Goal: Task Accomplishment & Management: Manage account settings

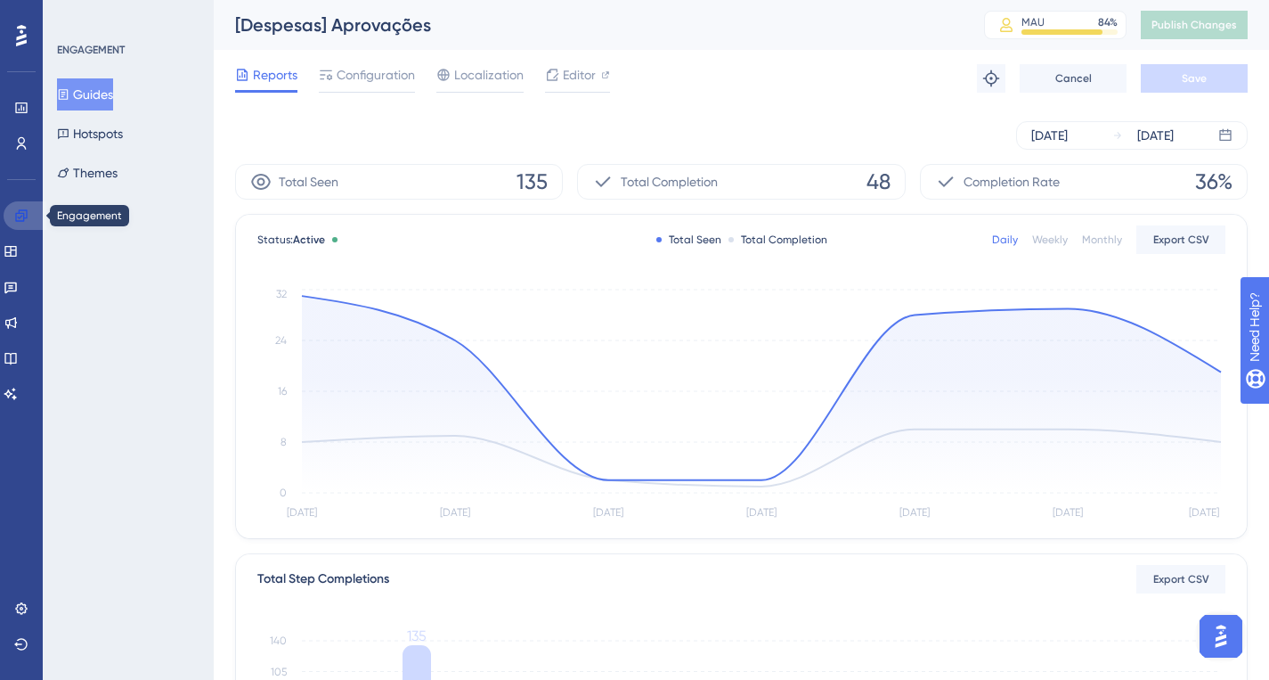
click at [21, 207] on link at bounding box center [25, 215] width 43 height 29
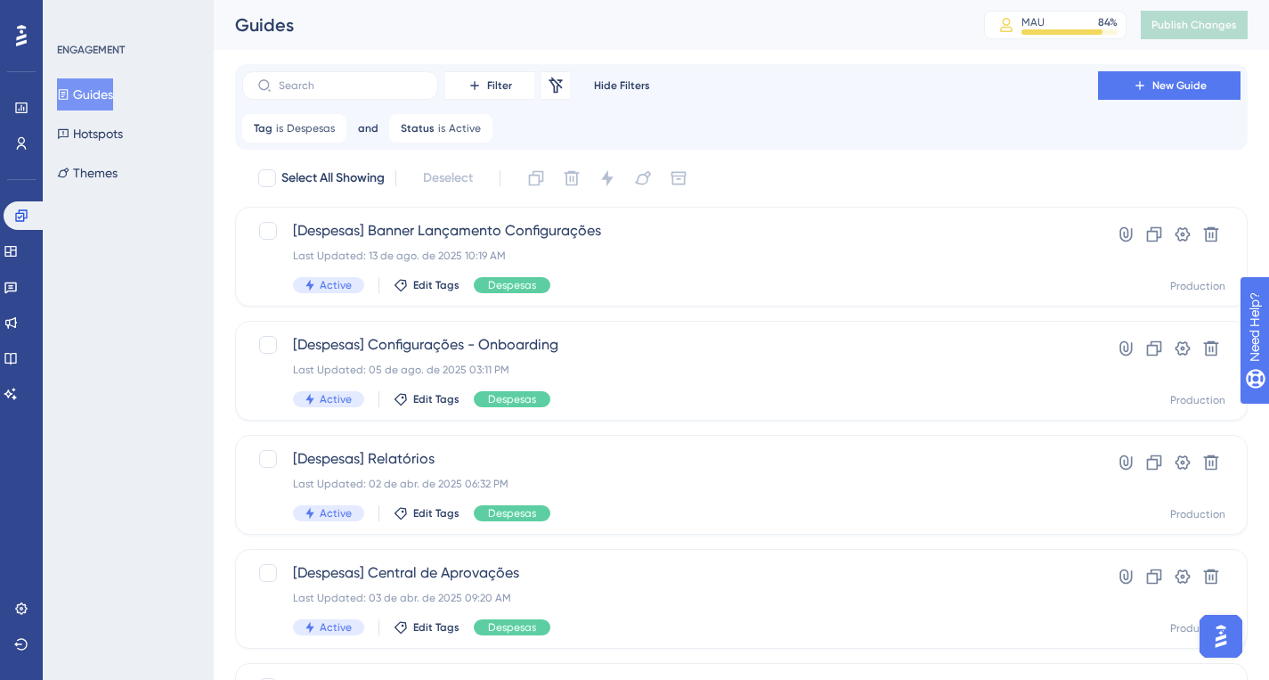
click at [86, 96] on button "Guides" at bounding box center [85, 94] width 56 height 32
click at [361, 85] on input "text" at bounding box center [351, 85] width 144 height 12
click at [317, 130] on span "Despesas" at bounding box center [311, 128] width 48 height 14
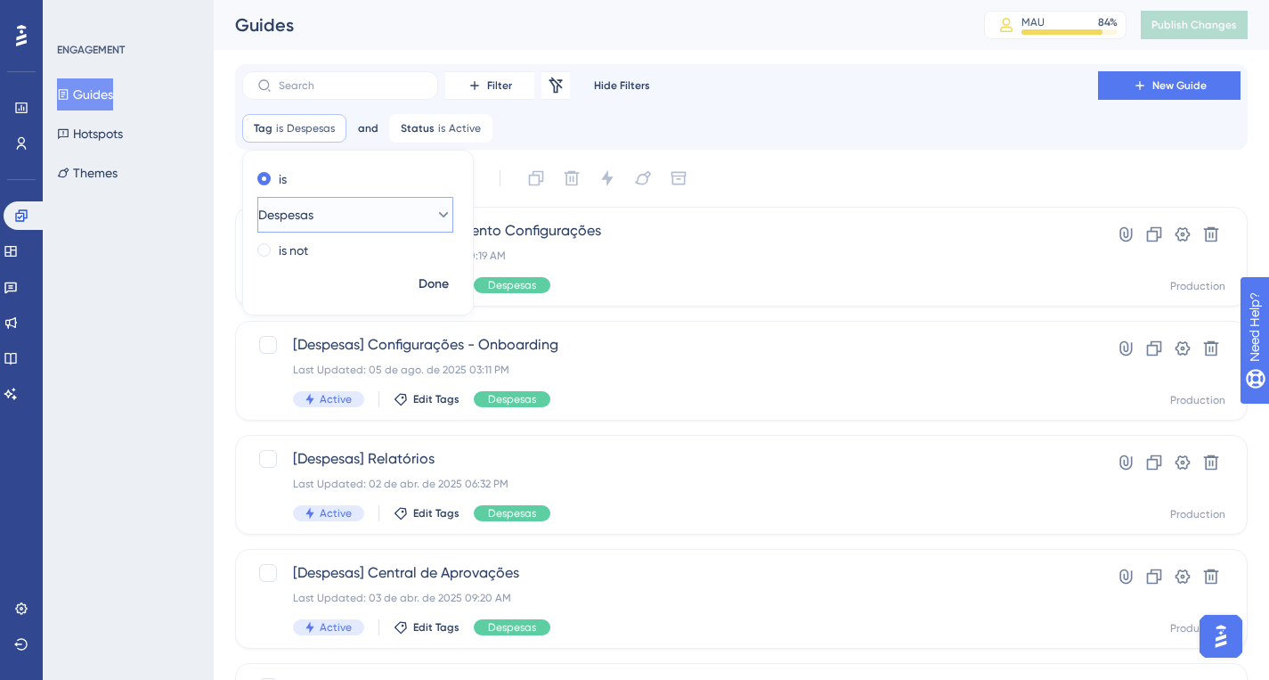
click at [345, 227] on button "Despesas" at bounding box center [355, 215] width 196 height 36
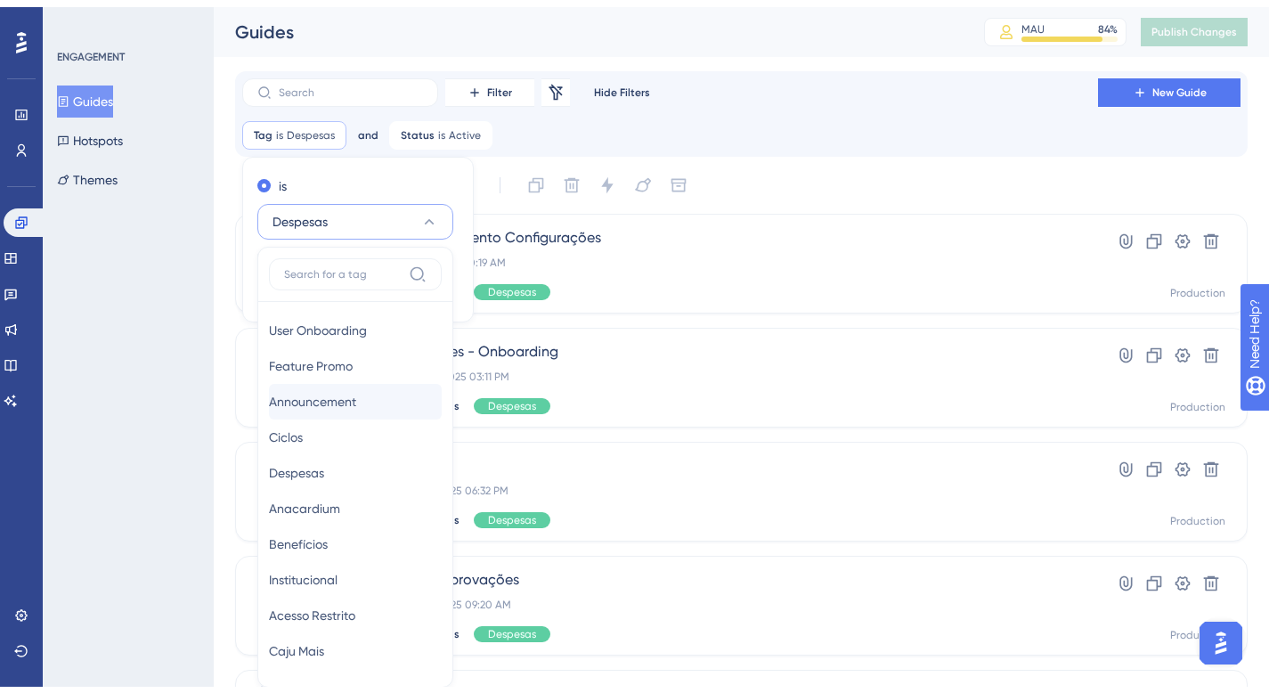
scroll to position [103, 0]
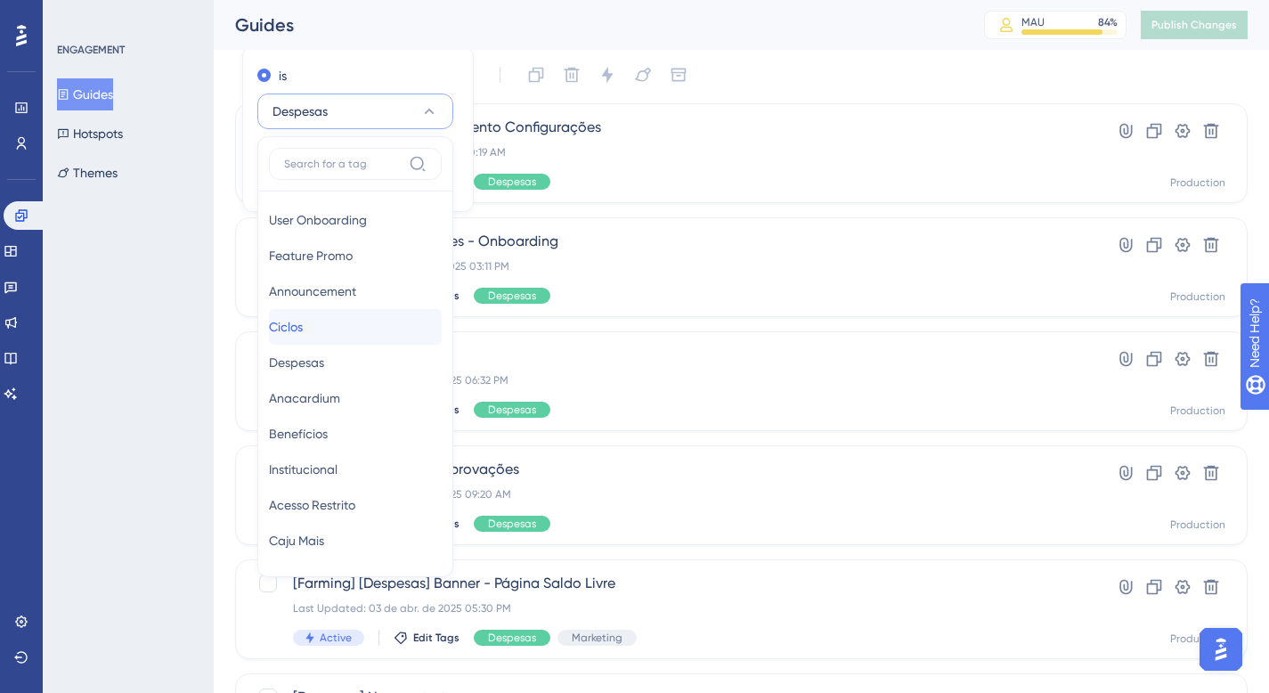
click at [348, 323] on div "Ciclos Ciclos" at bounding box center [355, 327] width 173 height 36
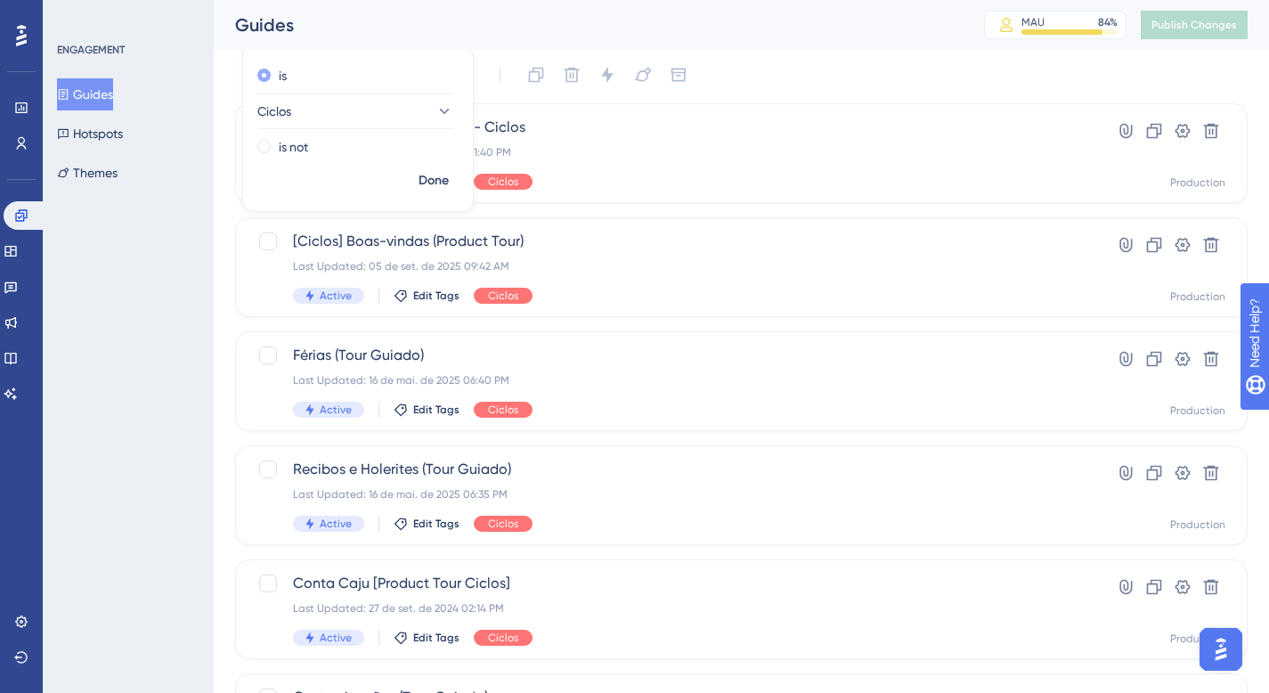
click at [358, 66] on div "is" at bounding box center [354, 75] width 194 height 21
drag, startPoint x: 462, startPoint y: 181, endPoint x: 451, endPoint y: 180, distance: 11.6
click at [454, 180] on div "Done" at bounding box center [358, 188] width 230 height 46
click at [447, 181] on span "Done" at bounding box center [434, 180] width 30 height 21
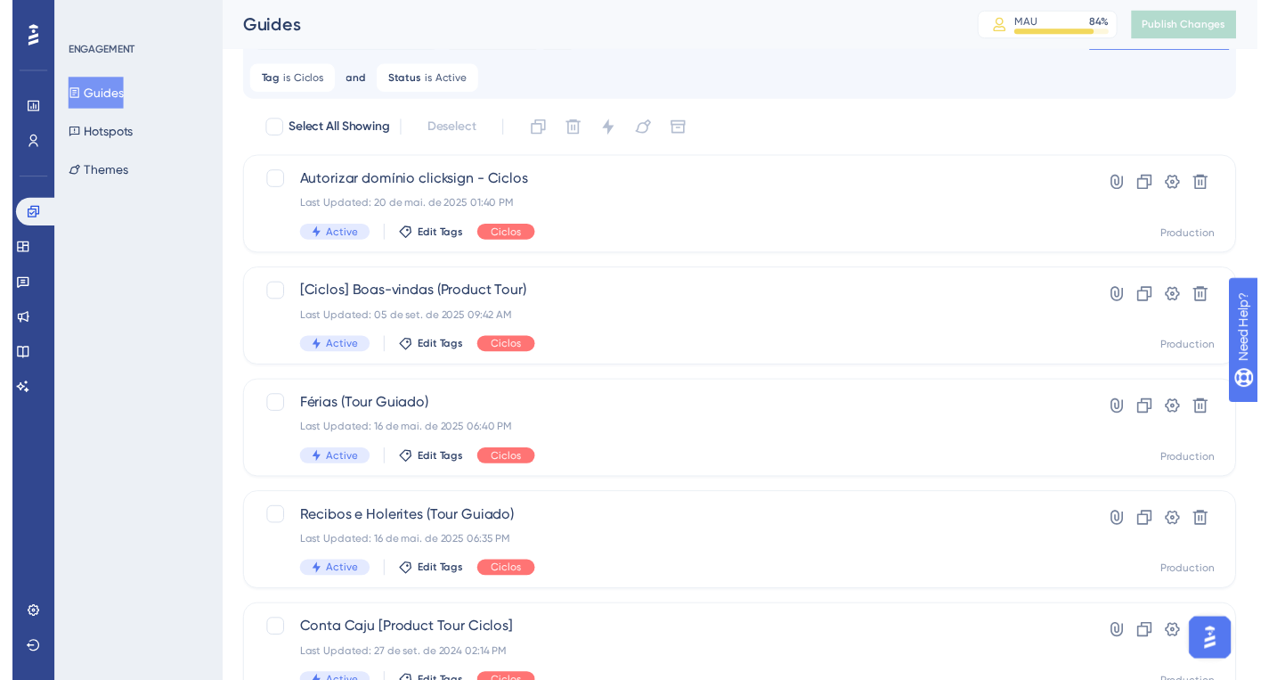
scroll to position [0, 0]
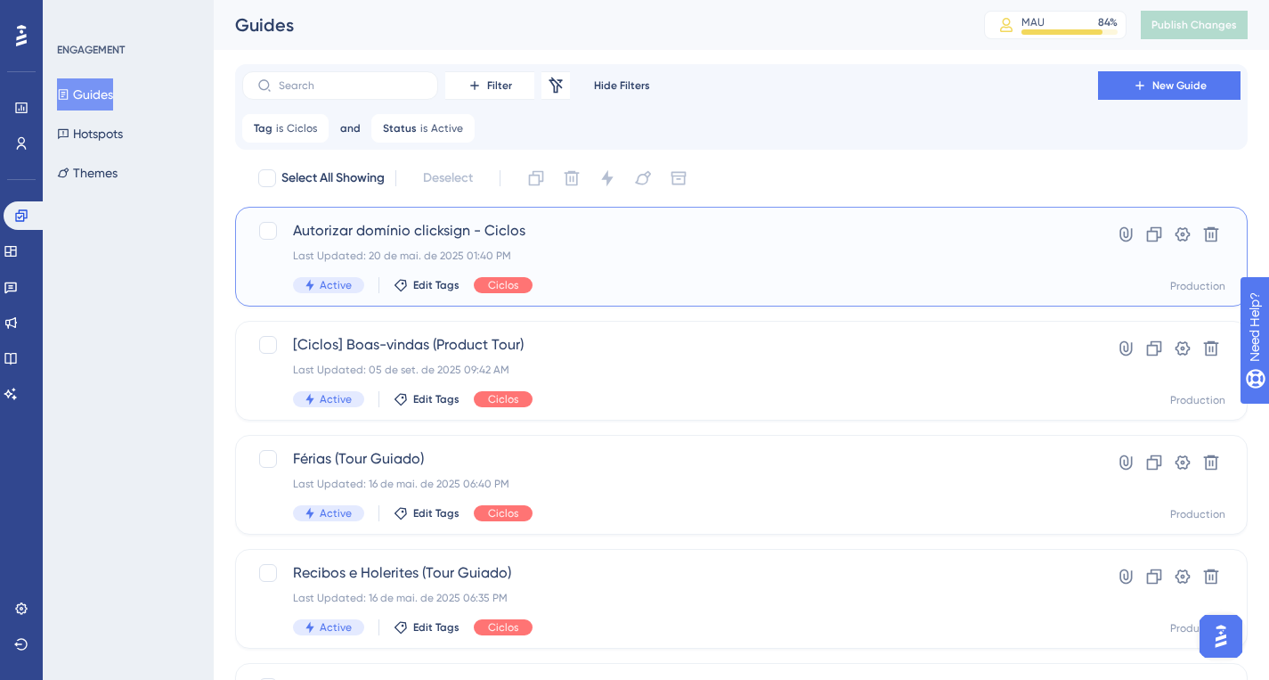
click at [656, 242] on div "Autorizar domínio clicksign - Ciclos Last Updated: 20 de mai. de 2025 01:40 PM …" at bounding box center [670, 256] width 754 height 73
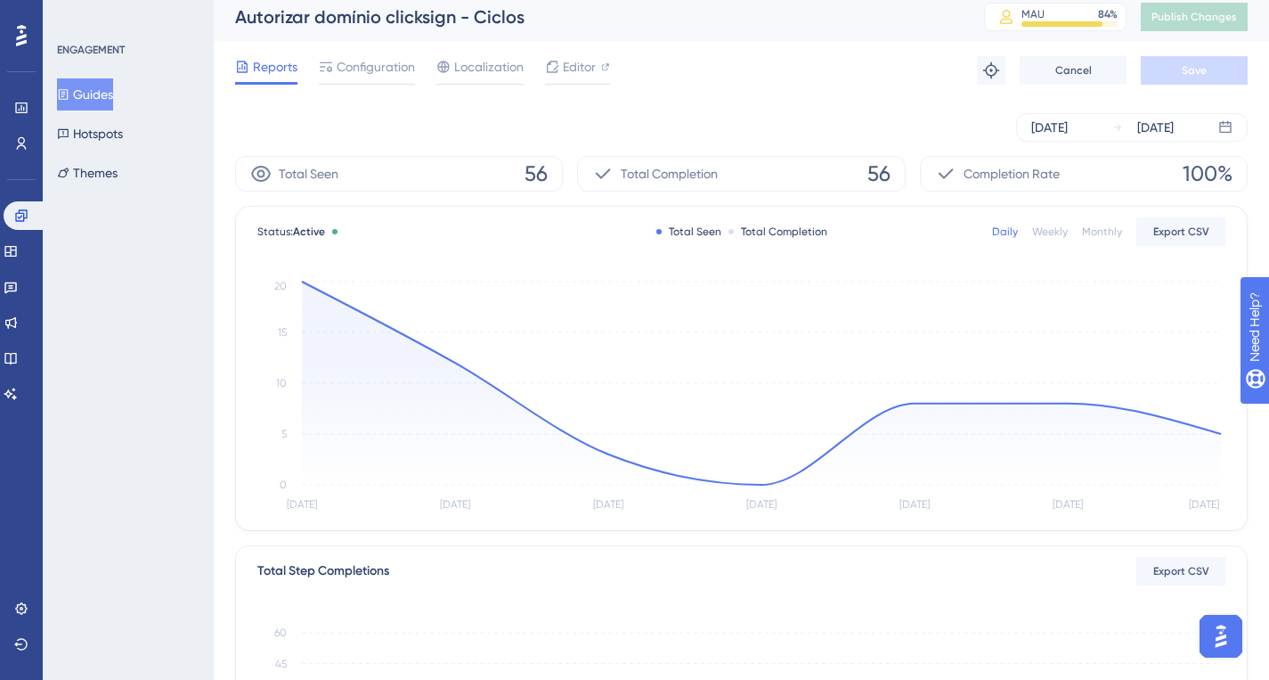
scroll to position [4, 0]
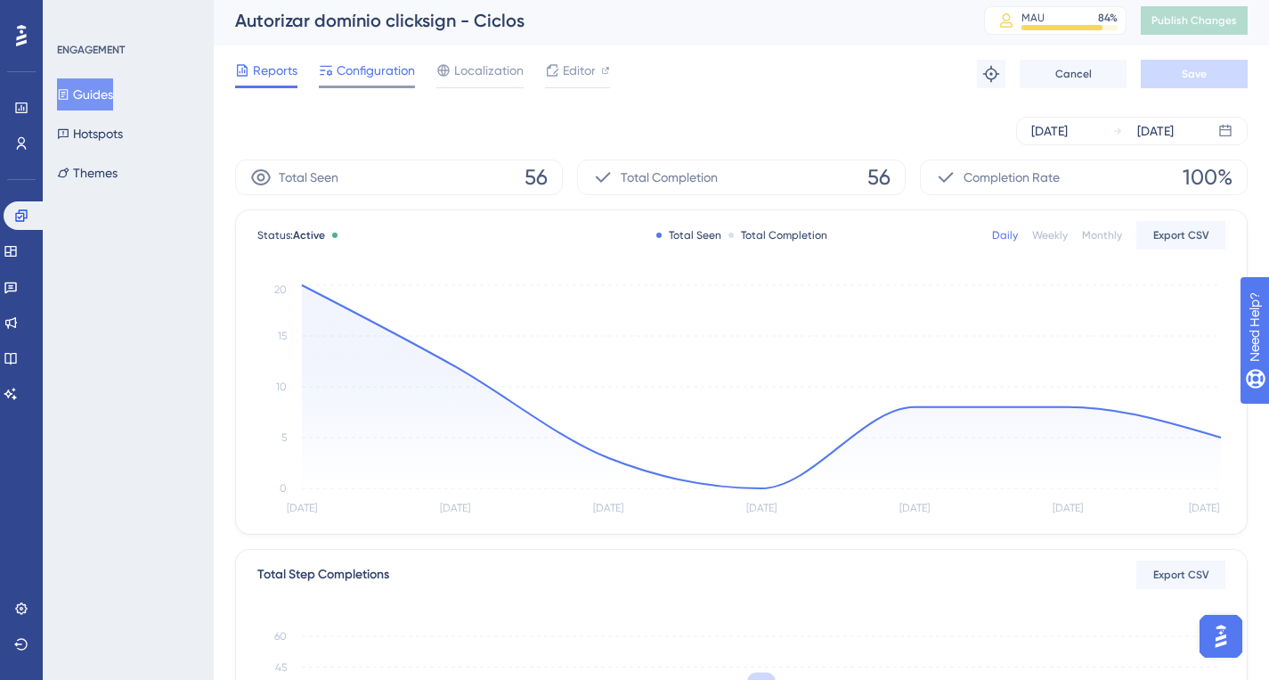
click at [364, 74] on span "Configuration" at bounding box center [376, 70] width 78 height 21
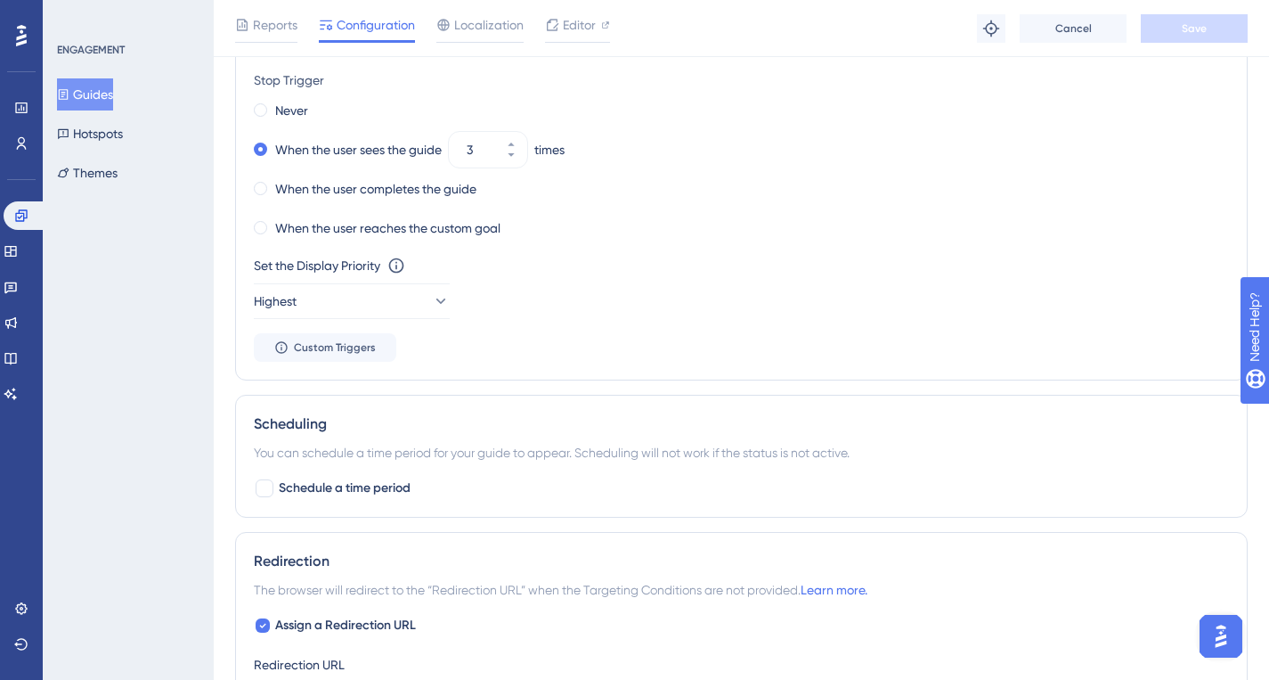
scroll to position [1403, 0]
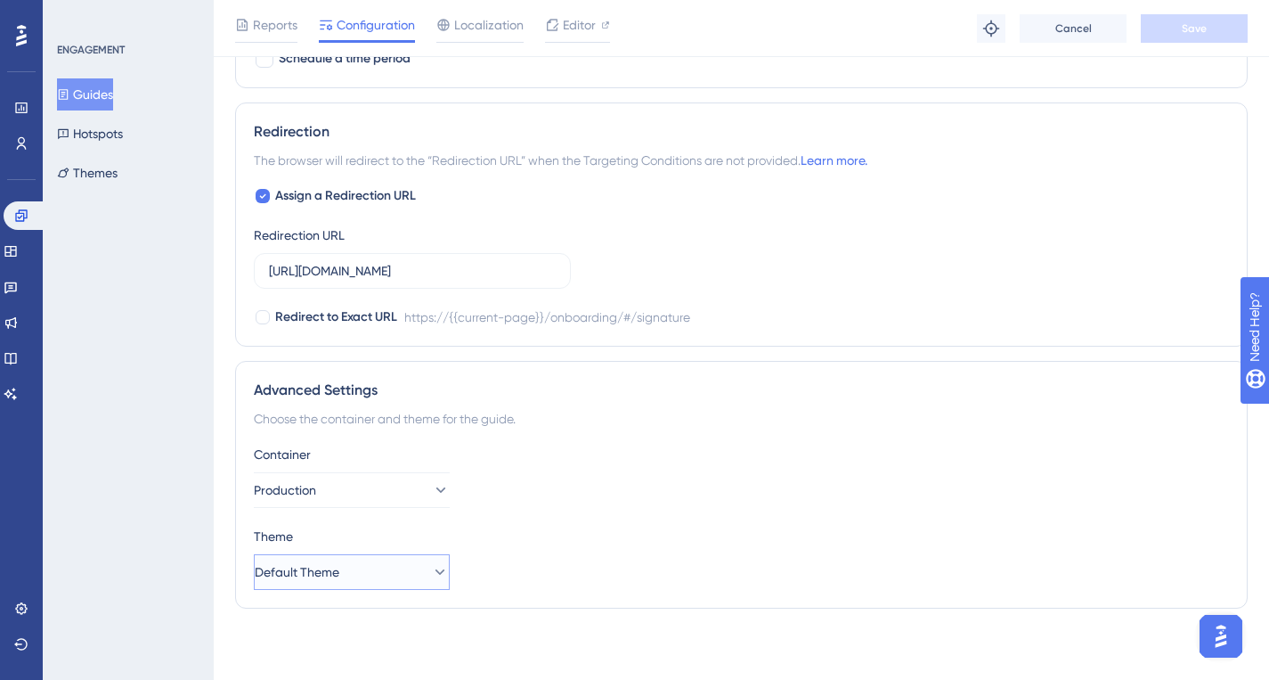
click at [356, 566] on button "Default Theme" at bounding box center [352, 572] width 196 height 36
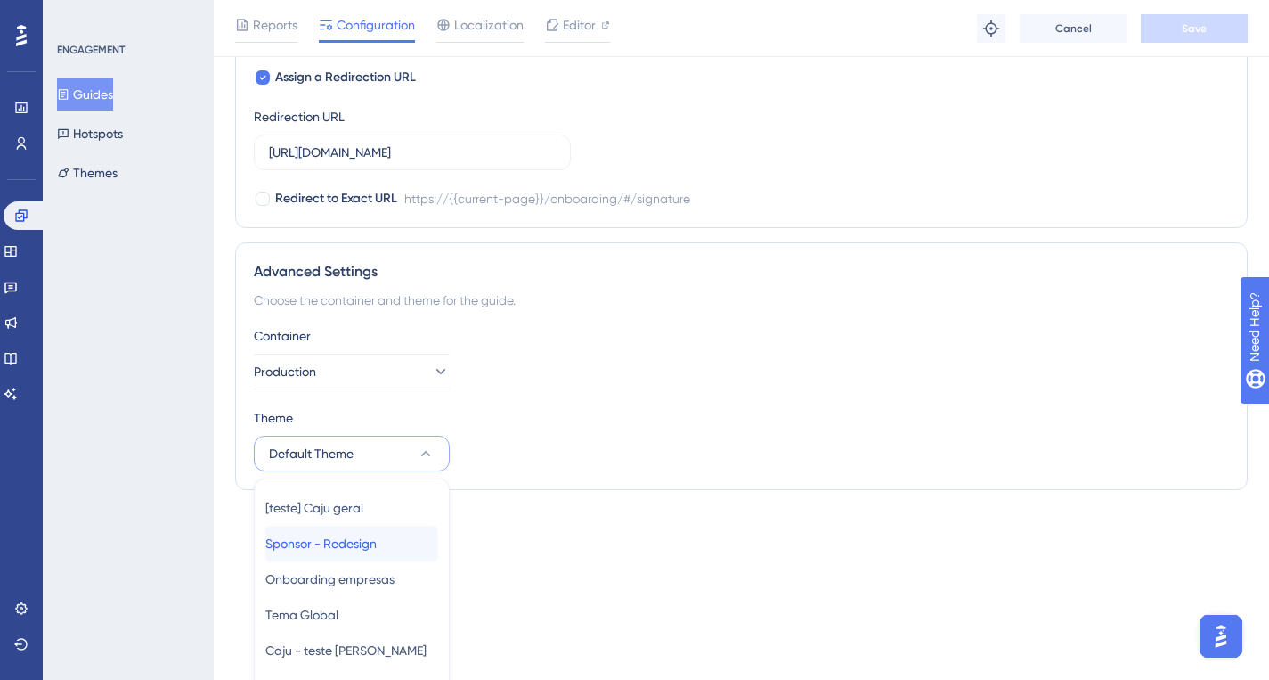
click at [371, 533] on span "Sponsor - Redesign" at bounding box center [320, 543] width 111 height 21
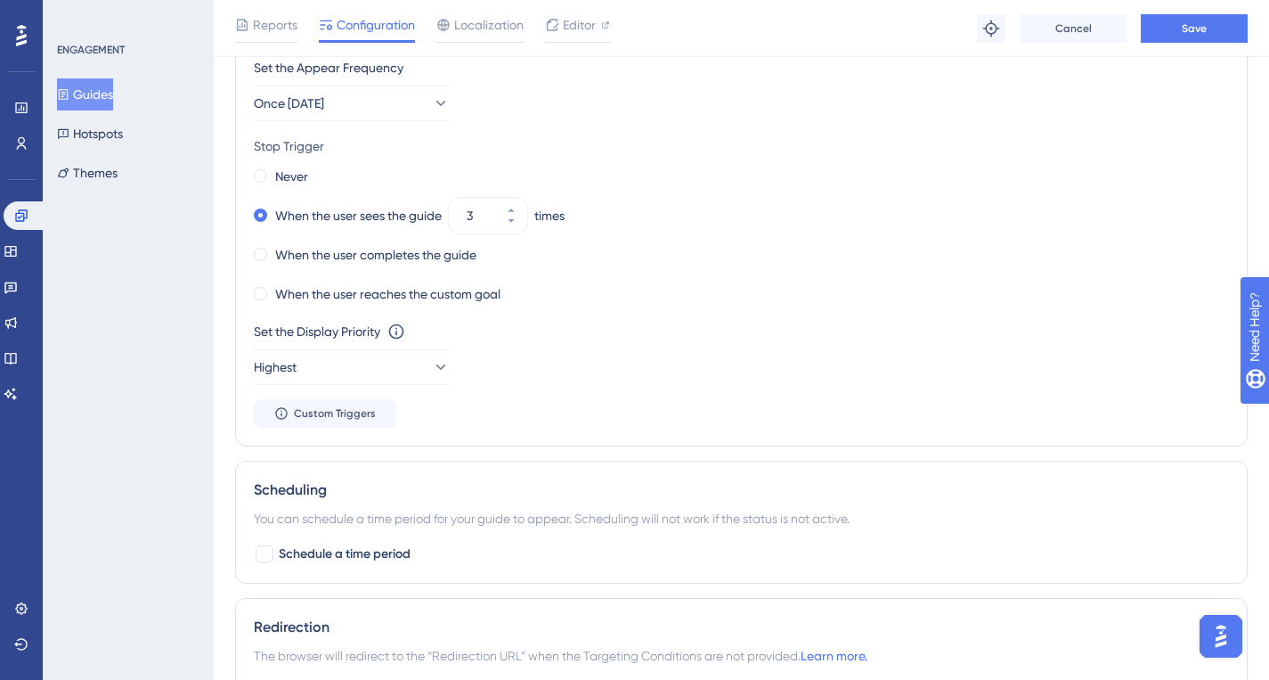
scroll to position [0, 0]
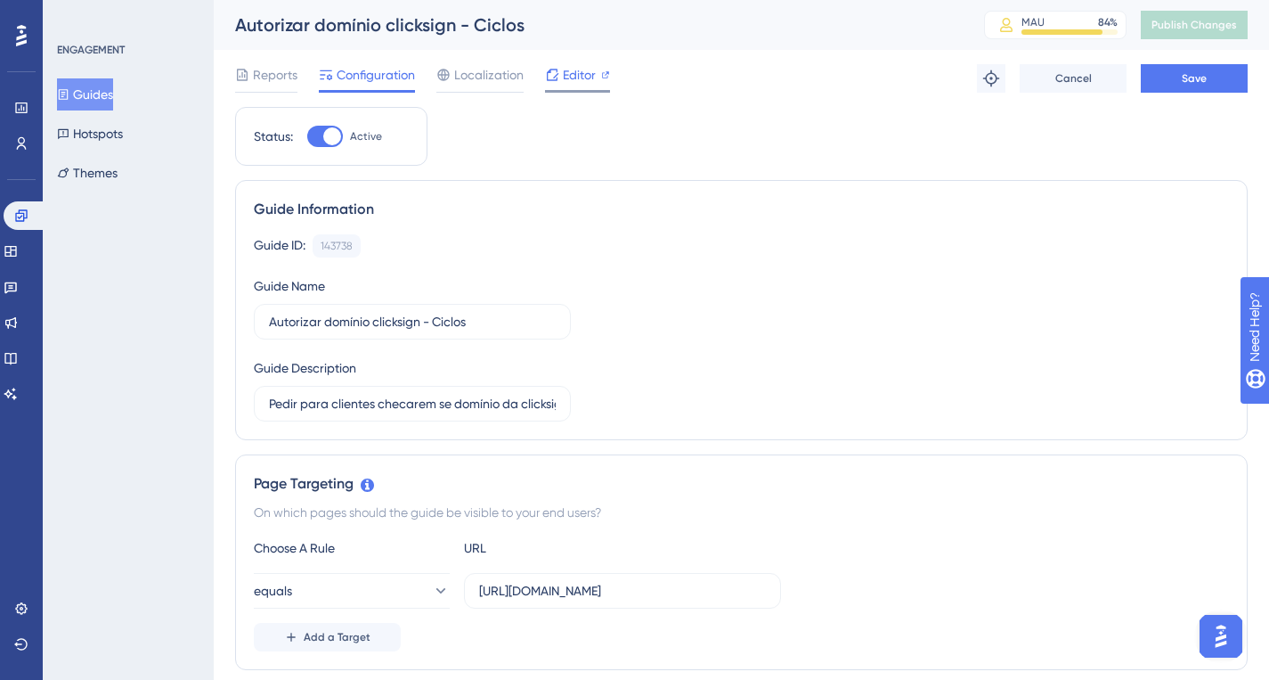
click at [579, 77] on span "Editor" at bounding box center [579, 74] width 33 height 21
click at [1167, 73] on button "Save" at bounding box center [1194, 78] width 107 height 29
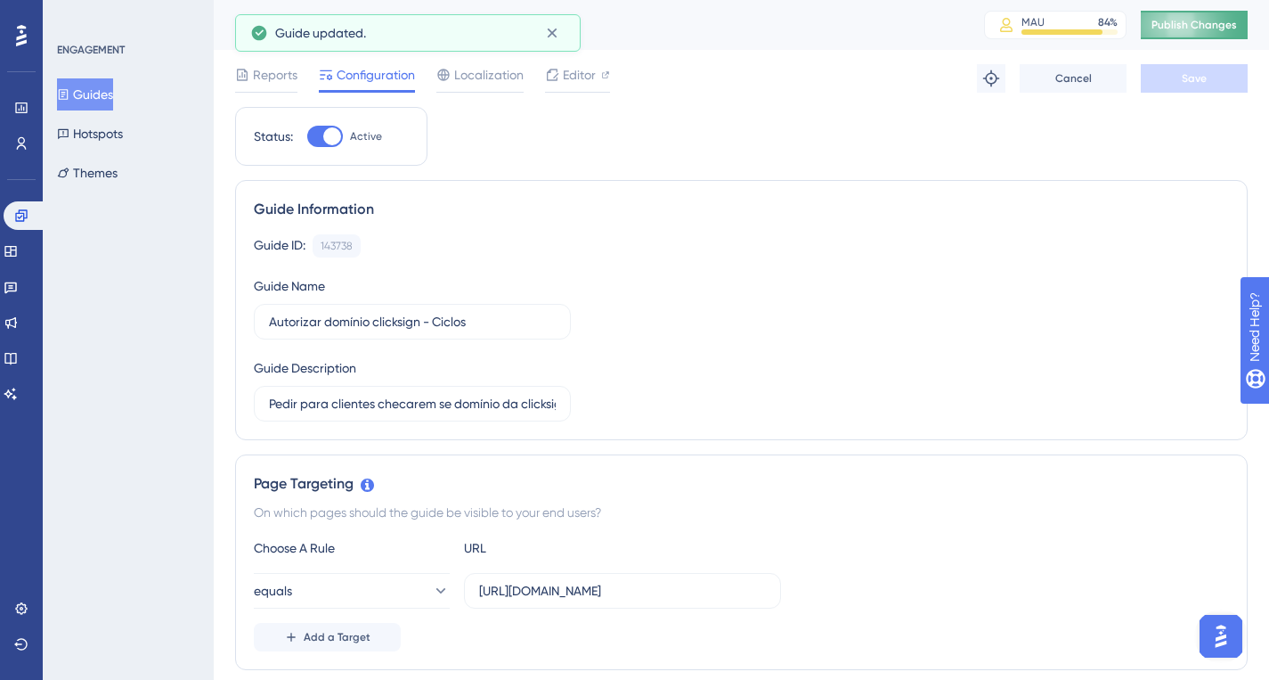
click at [1192, 28] on span "Publish Changes" at bounding box center [1195, 25] width 86 height 14
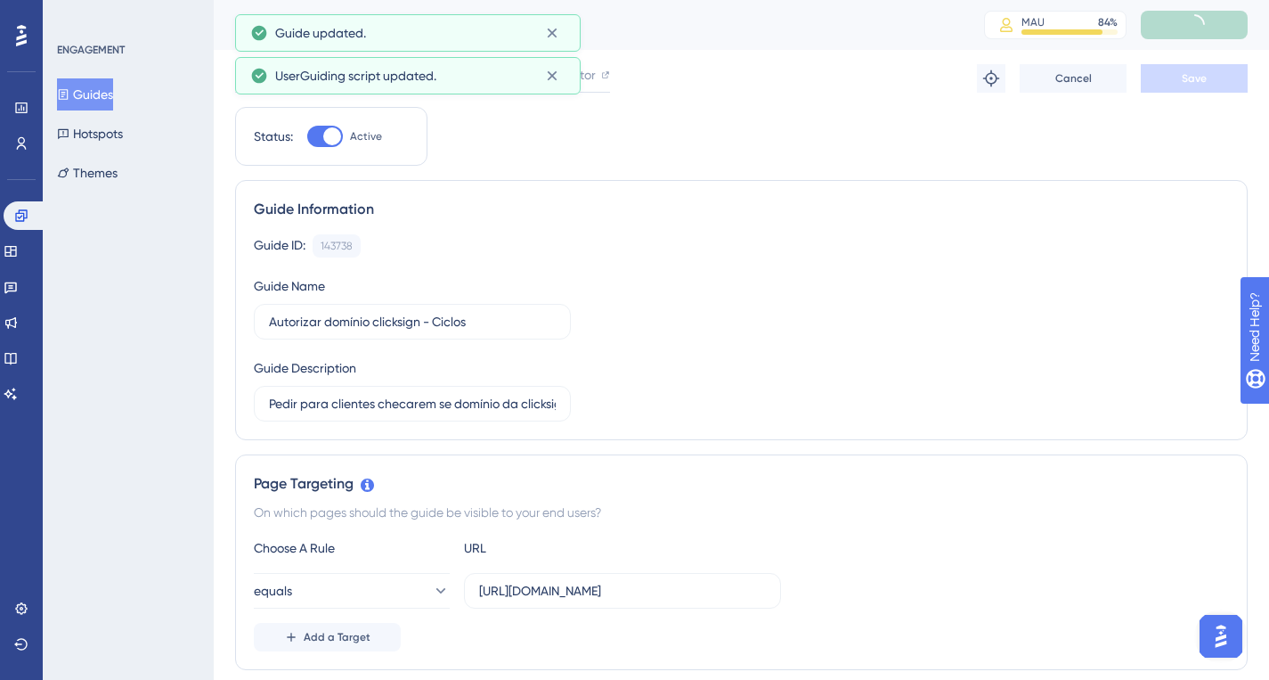
click at [107, 101] on button "Guides" at bounding box center [85, 94] width 56 height 32
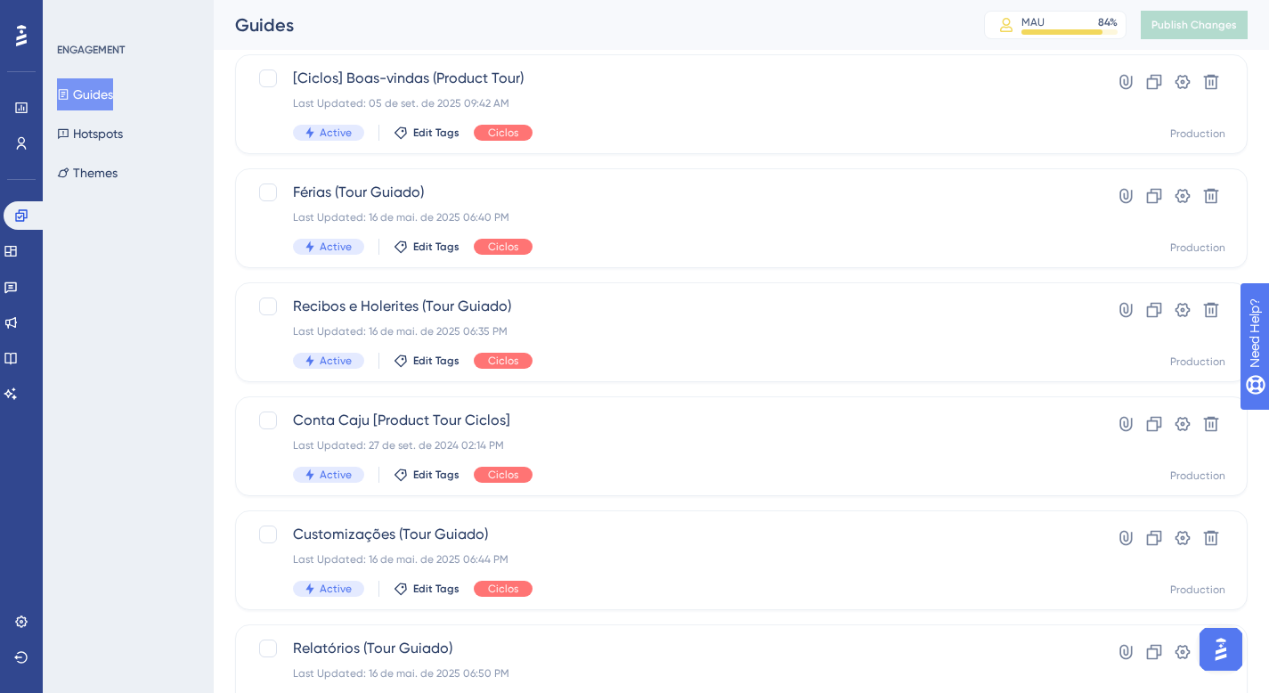
scroll to position [732, 0]
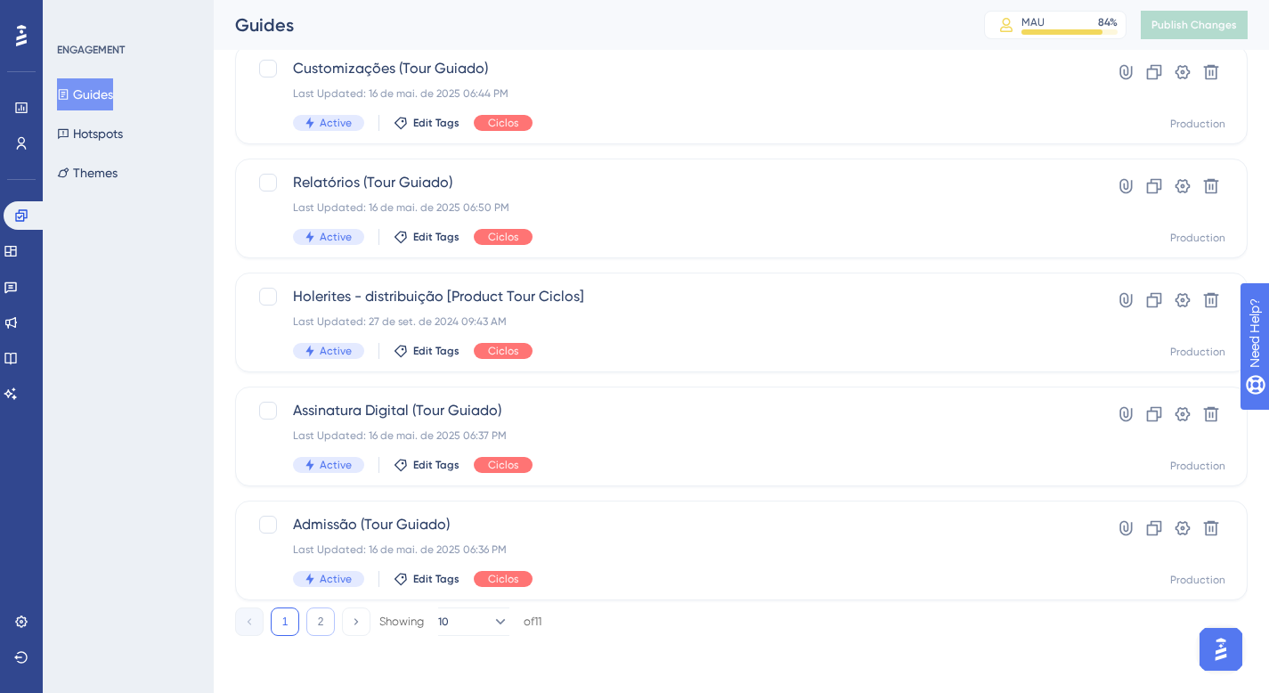
click at [313, 628] on button "2" at bounding box center [320, 621] width 29 height 29
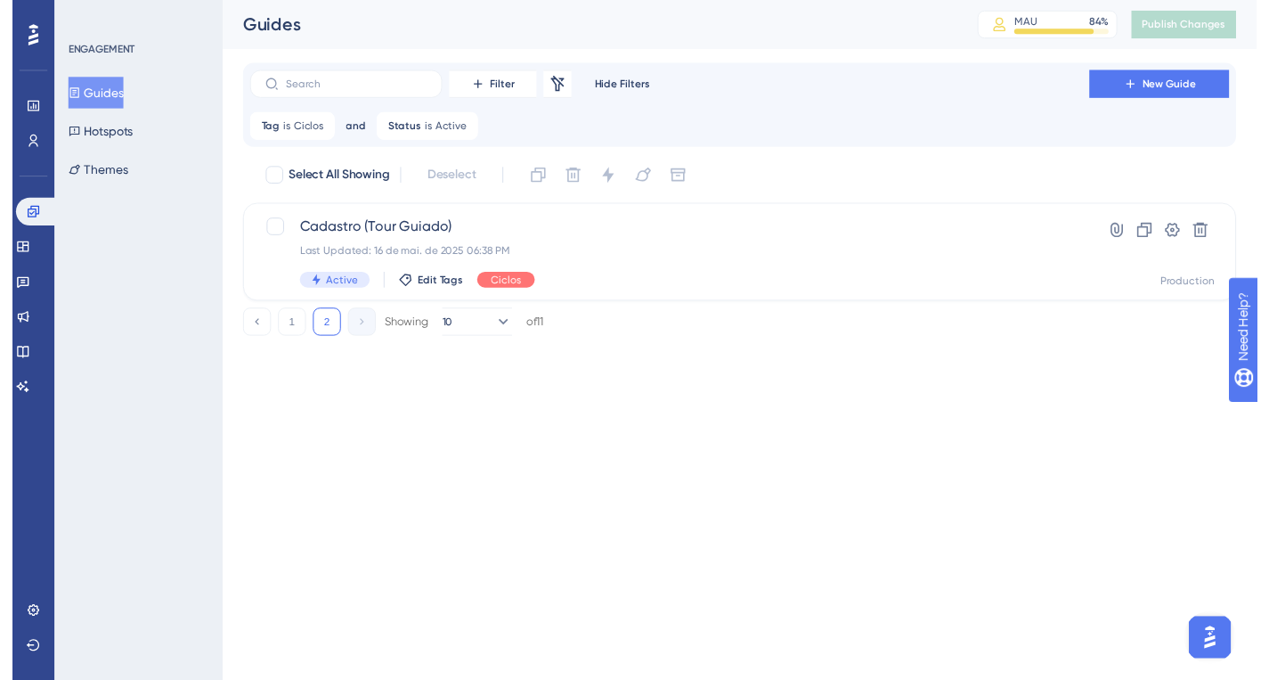
scroll to position [0, 0]
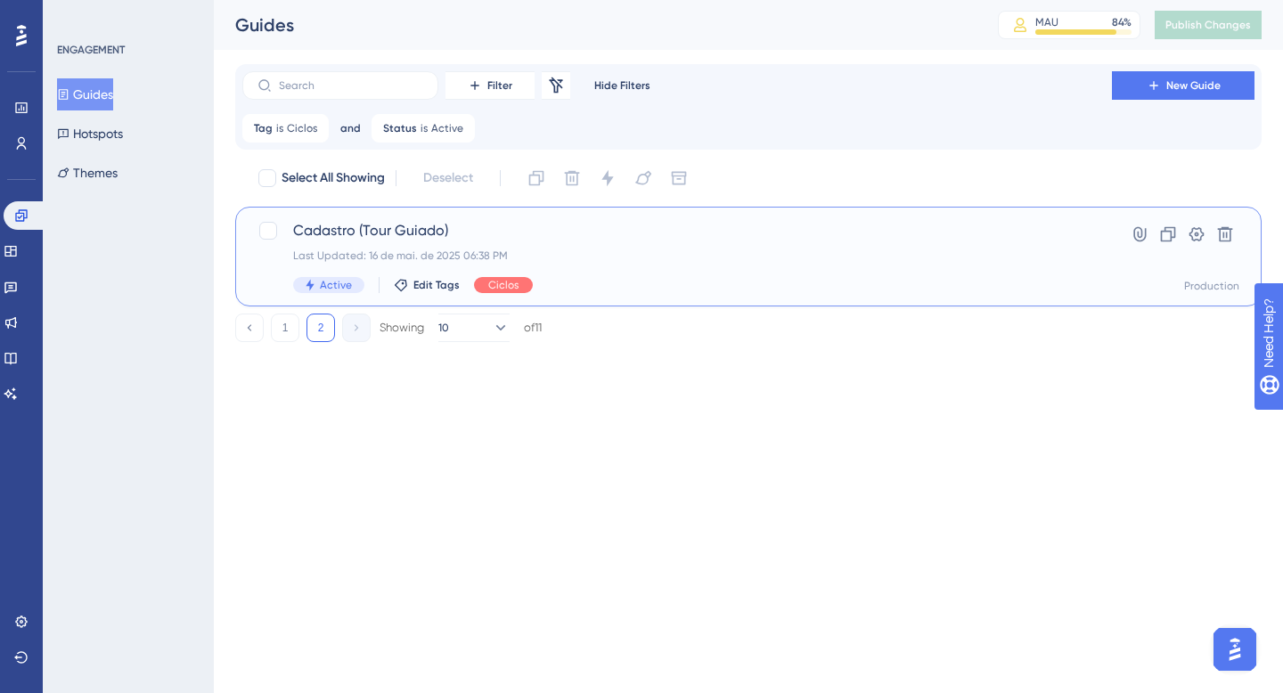
click at [575, 252] on div "Last Updated: 16 de mai. de 2025 06:38 PM" at bounding box center [677, 256] width 768 height 14
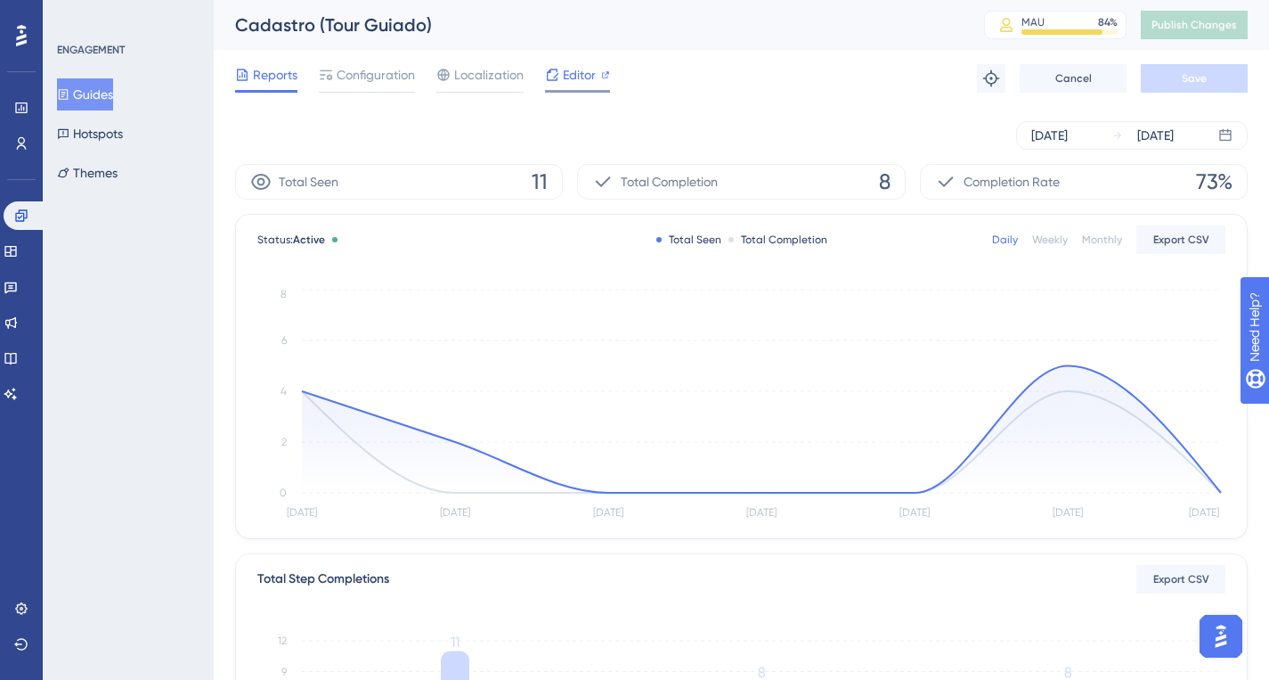
click at [568, 73] on span "Editor" at bounding box center [579, 74] width 33 height 21
click at [383, 88] on div "Configuration" at bounding box center [367, 78] width 96 height 29
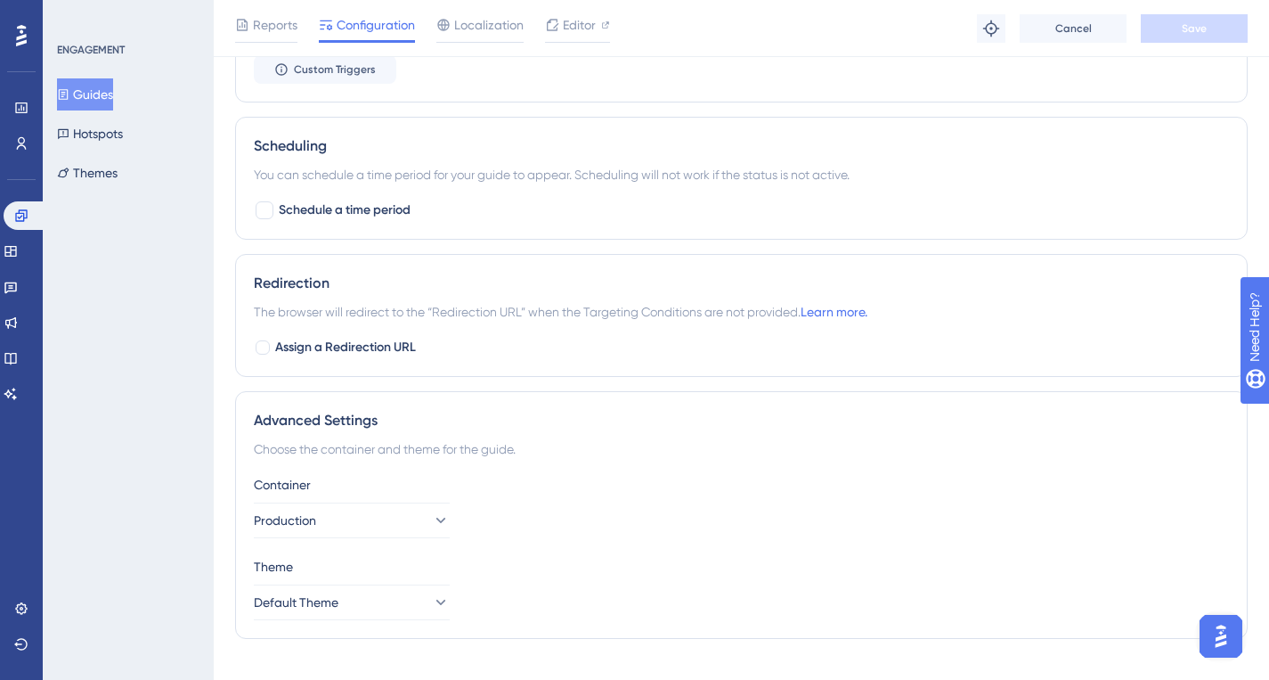
scroll to position [1193, 0]
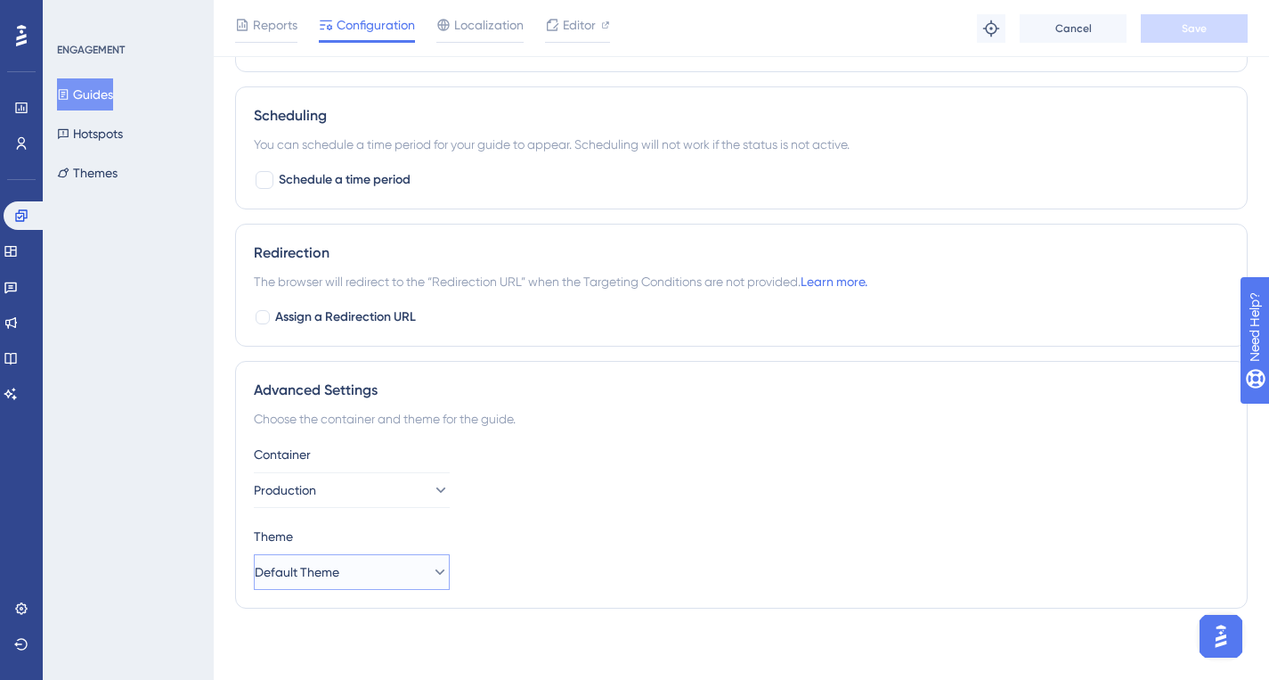
click at [357, 567] on button "Default Theme" at bounding box center [352, 572] width 196 height 36
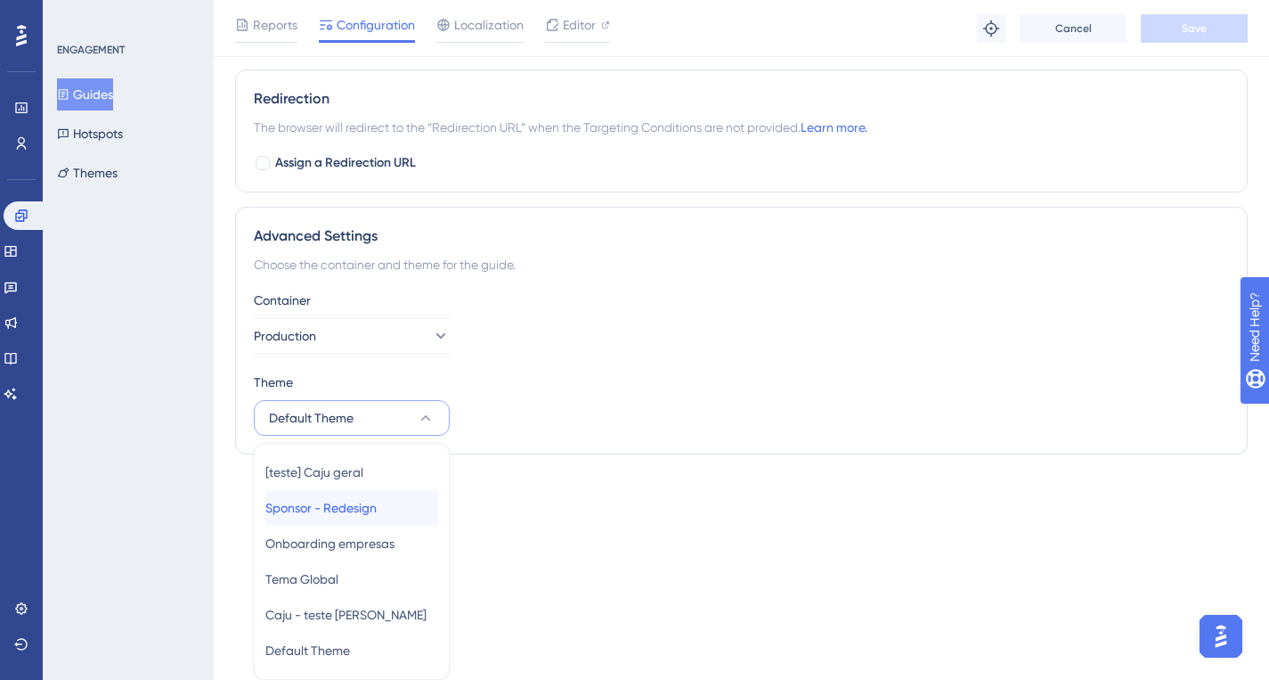
click at [377, 517] on span "Sponsor - Redesign" at bounding box center [320, 507] width 111 height 21
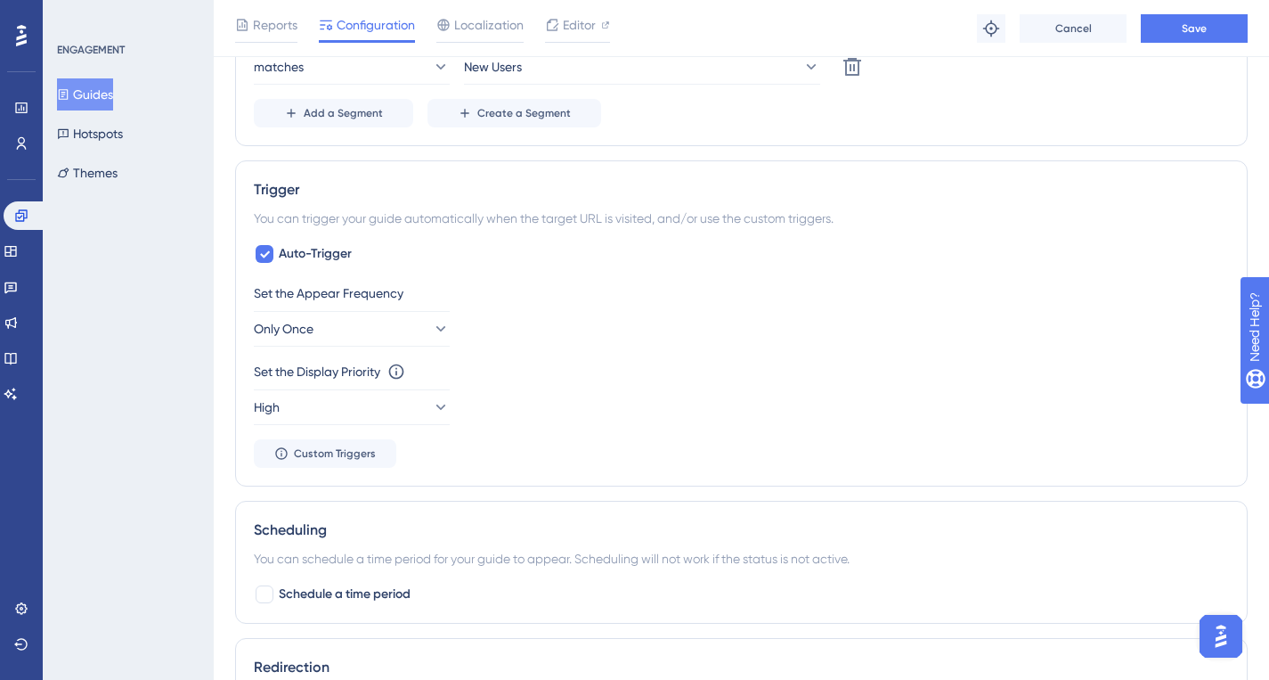
scroll to position [0, 0]
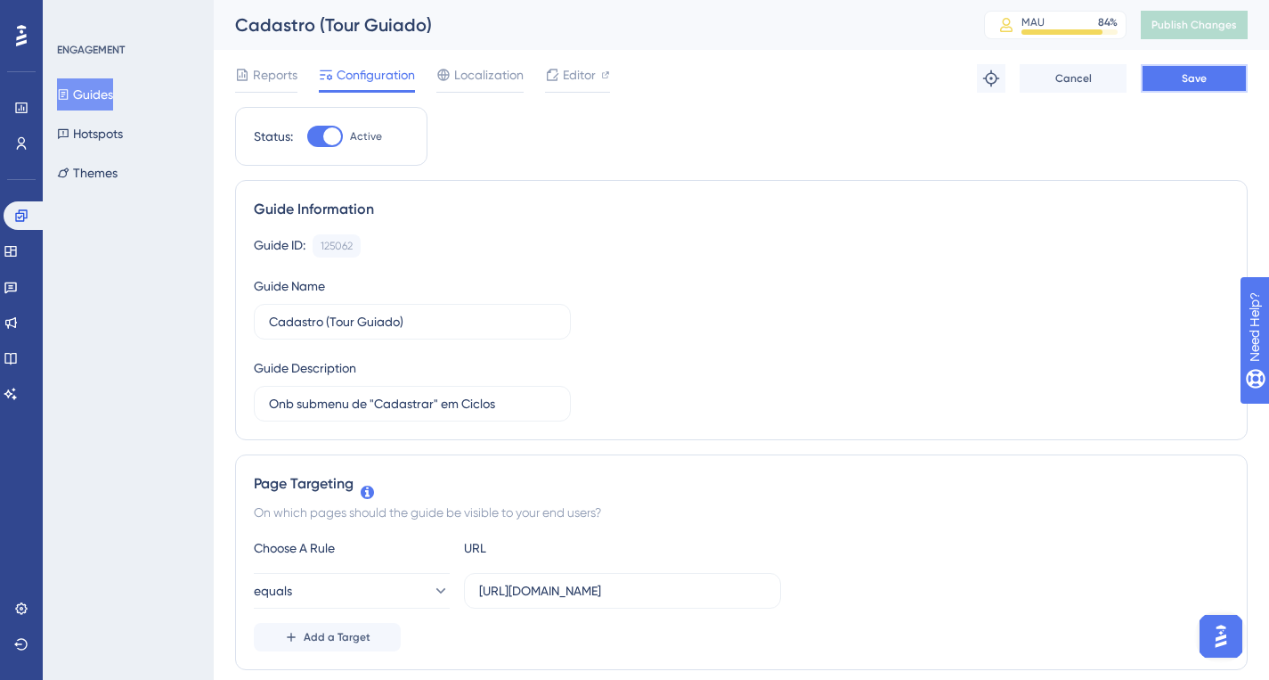
click at [1197, 77] on span "Save" at bounding box center [1194, 78] width 25 height 14
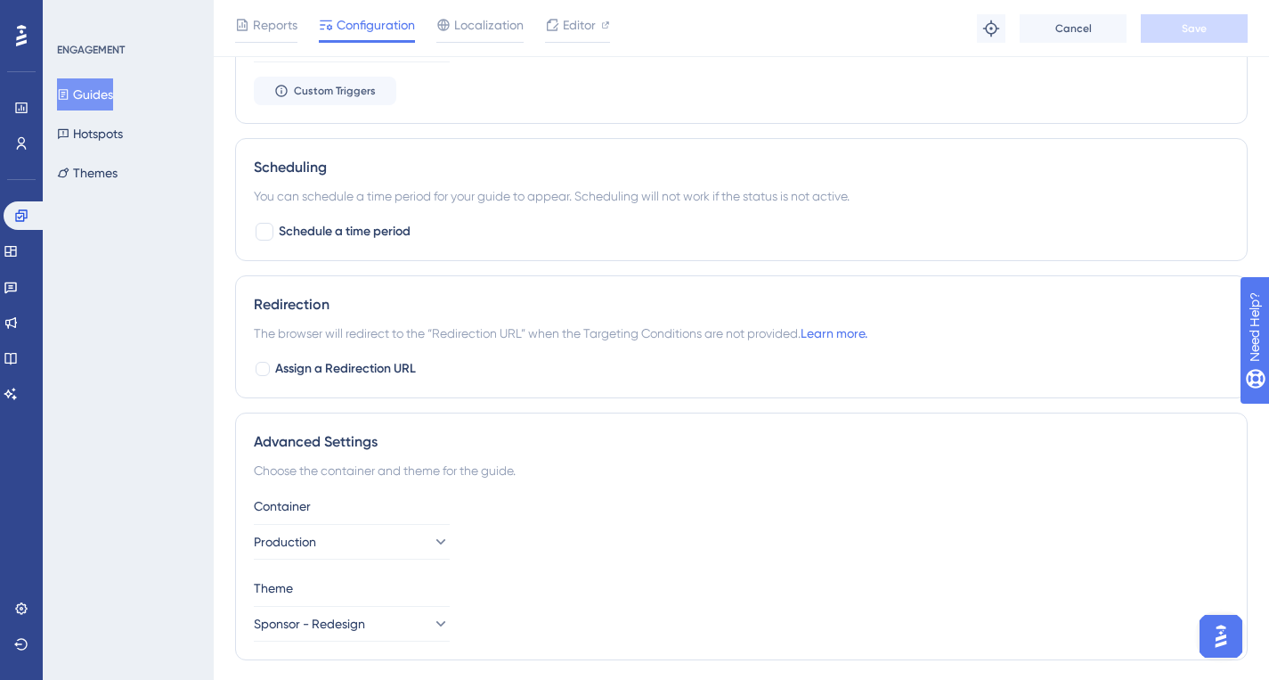
scroll to position [1193, 0]
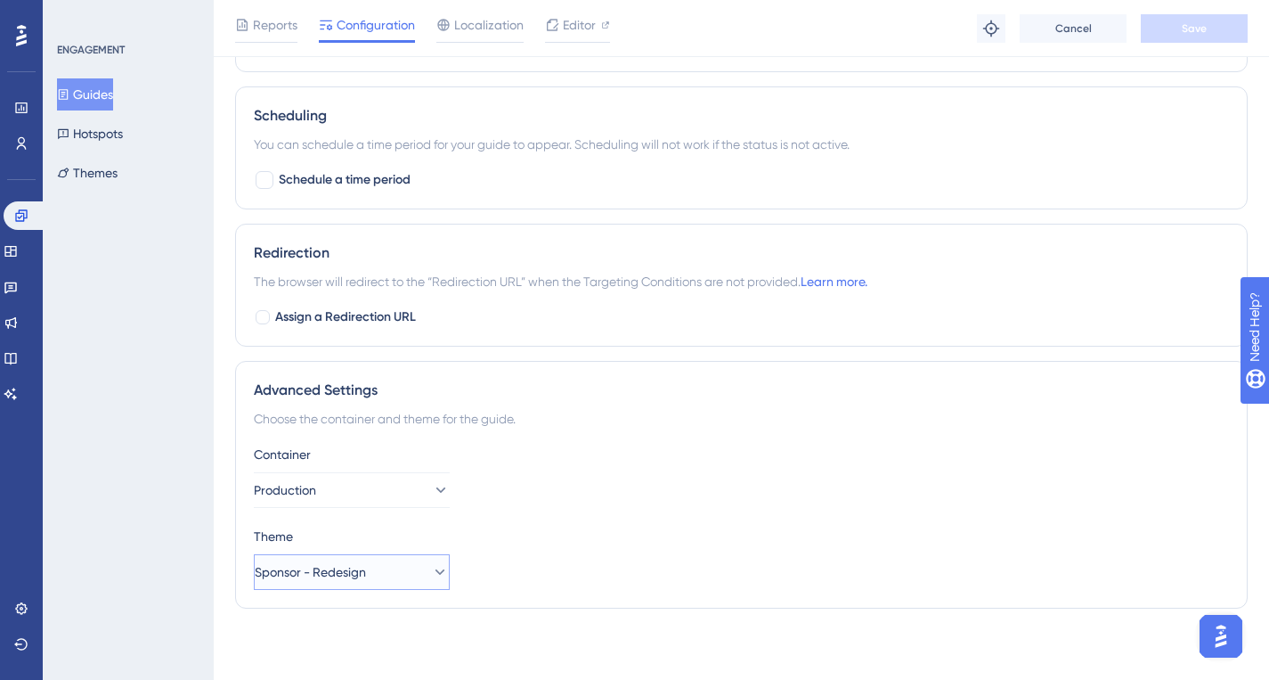
click at [366, 582] on span "Sponsor - Redesign" at bounding box center [310, 571] width 111 height 21
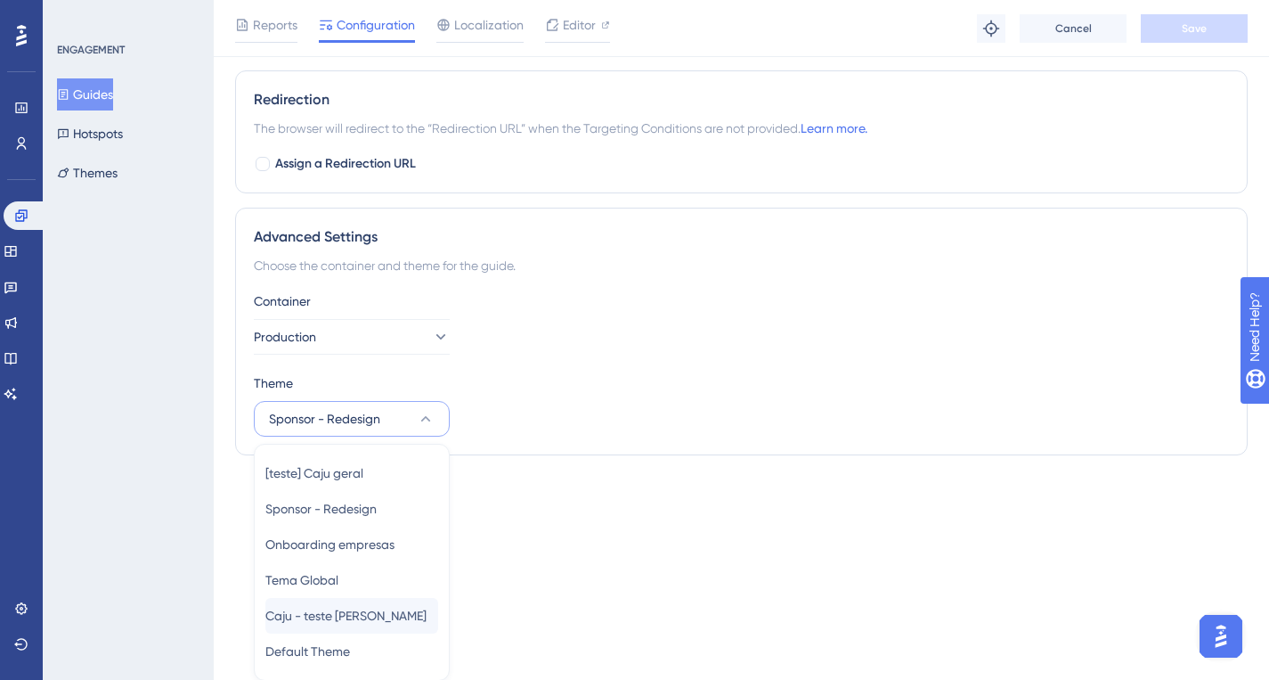
scroll to position [1347, 0]
click at [377, 511] on span "Sponsor - Redesign" at bounding box center [320, 507] width 111 height 21
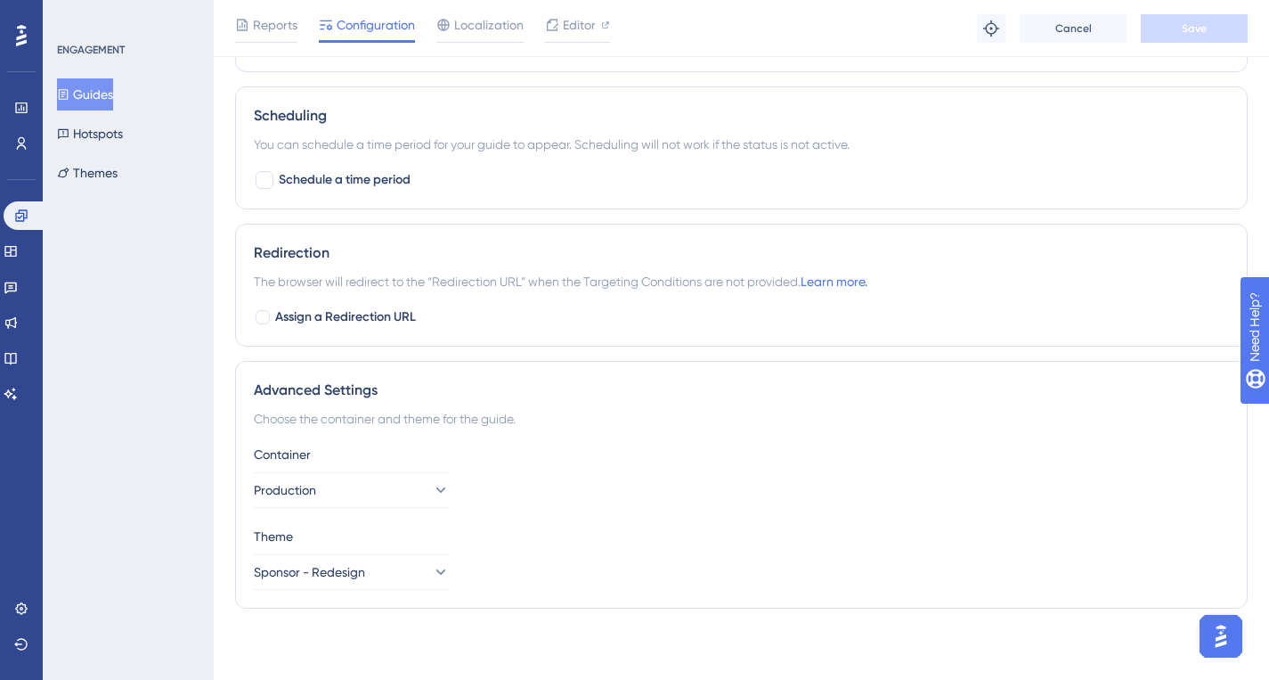
scroll to position [1193, 0]
click at [19, 593] on div "Performance Users Engagement Widgets Feedback Product Updates Knowledge Base AI…" at bounding box center [21, 340] width 43 height 680
click at [19, 603] on icon at bounding box center [21, 608] width 14 height 14
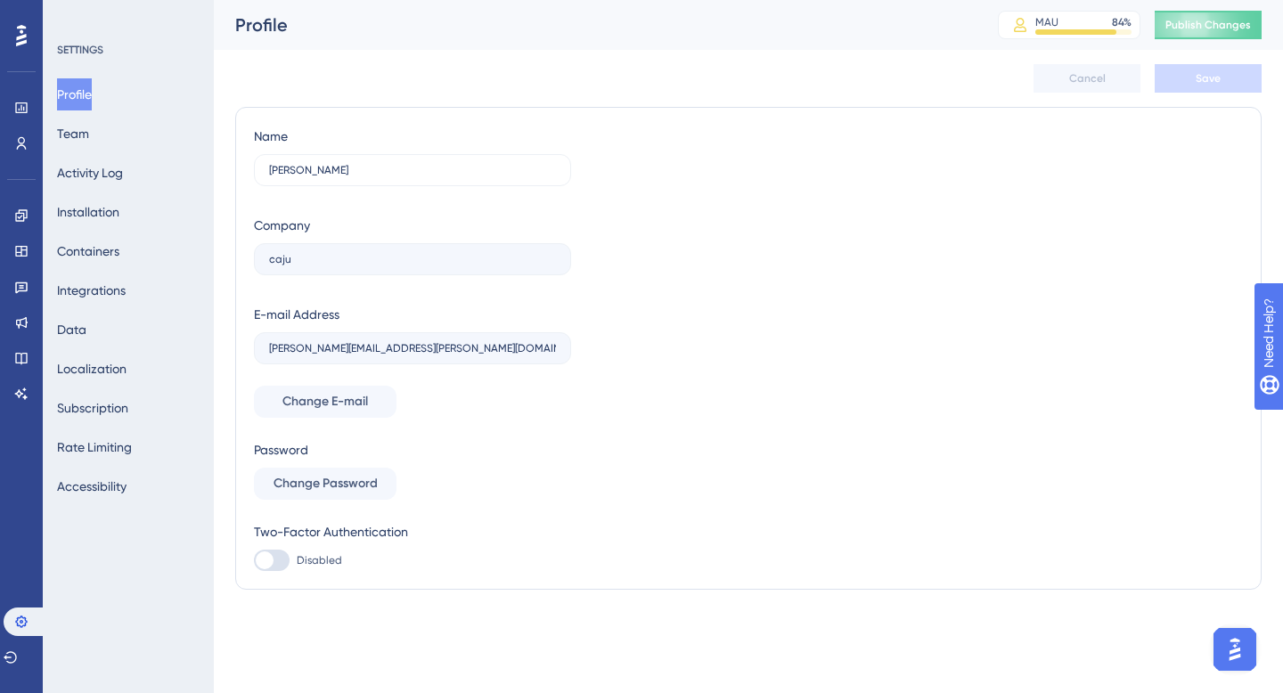
click at [26, 41] on icon at bounding box center [21, 35] width 11 height 21
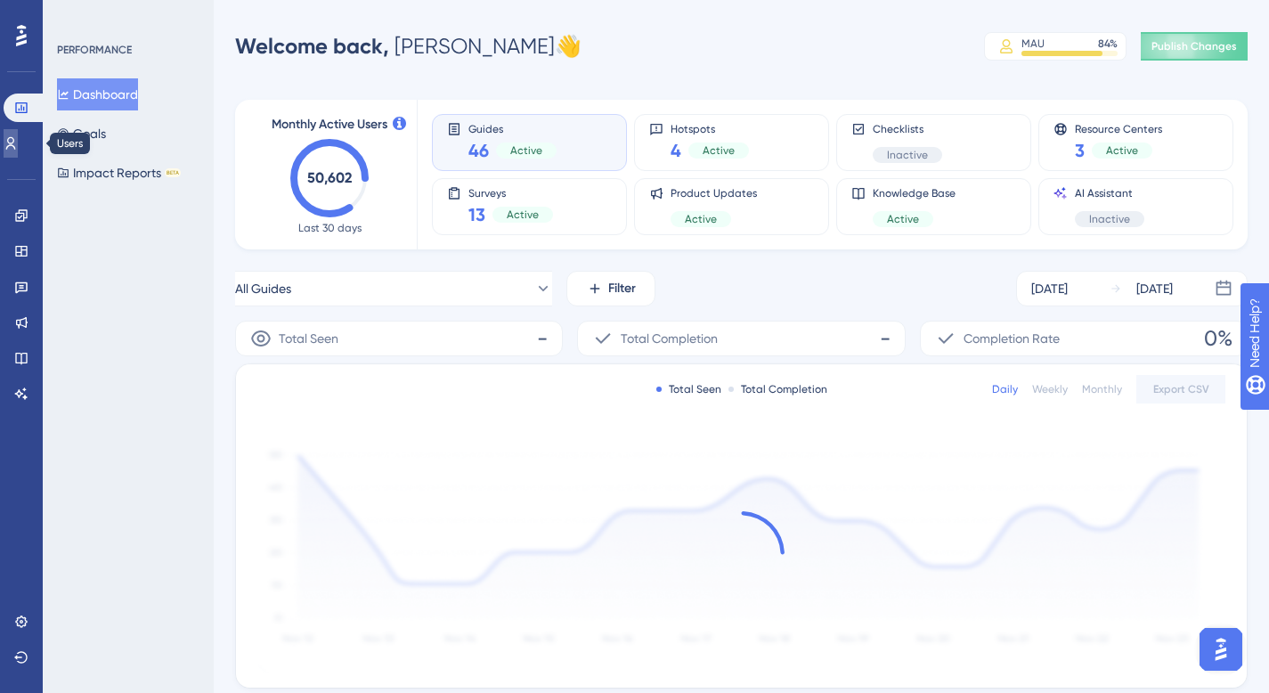
click at [10, 151] on link at bounding box center [11, 143] width 14 height 29
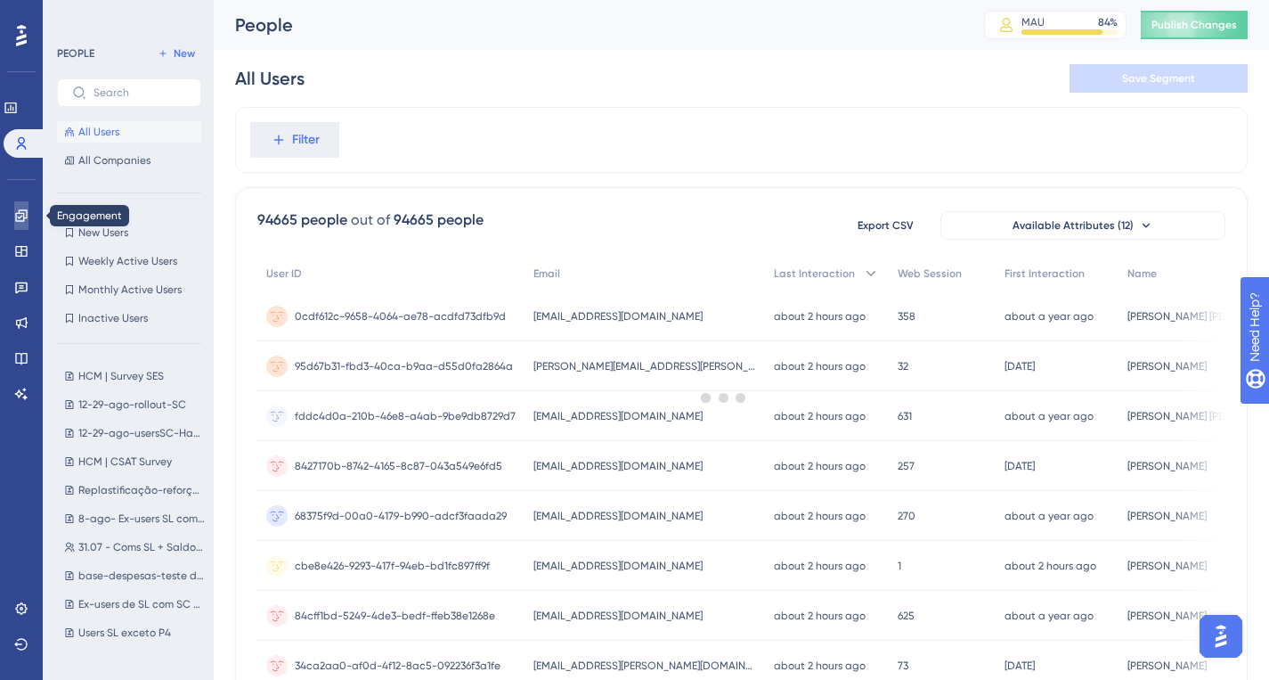
click at [18, 218] on icon at bounding box center [21, 215] width 14 height 14
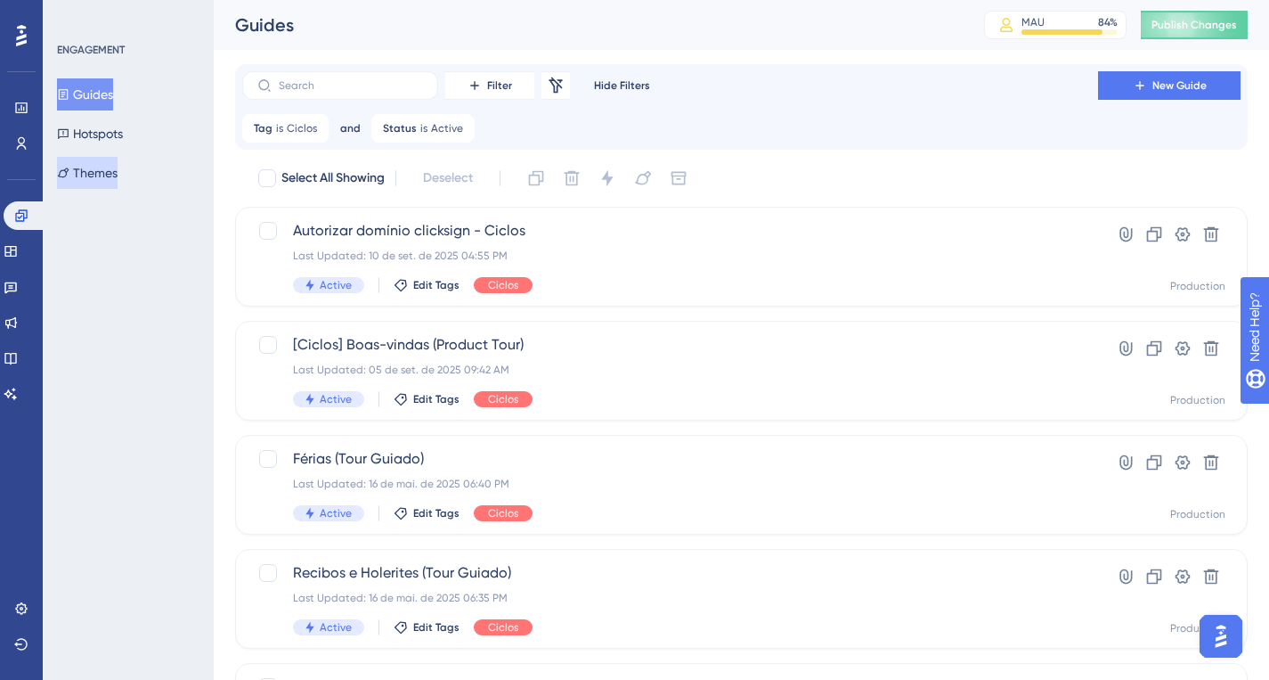
click at [86, 178] on button "Themes" at bounding box center [87, 173] width 61 height 32
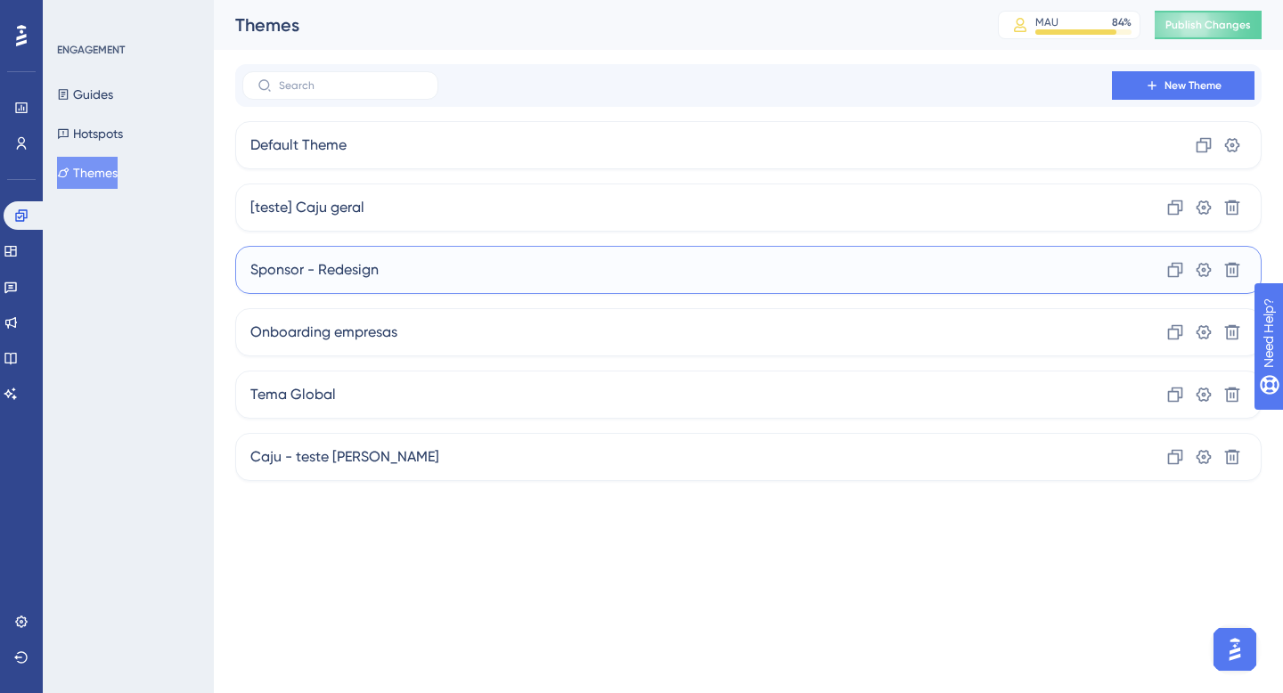
click at [380, 291] on div "Sponsor - Redesign Clone Settings Delete" at bounding box center [748, 270] width 1026 height 48
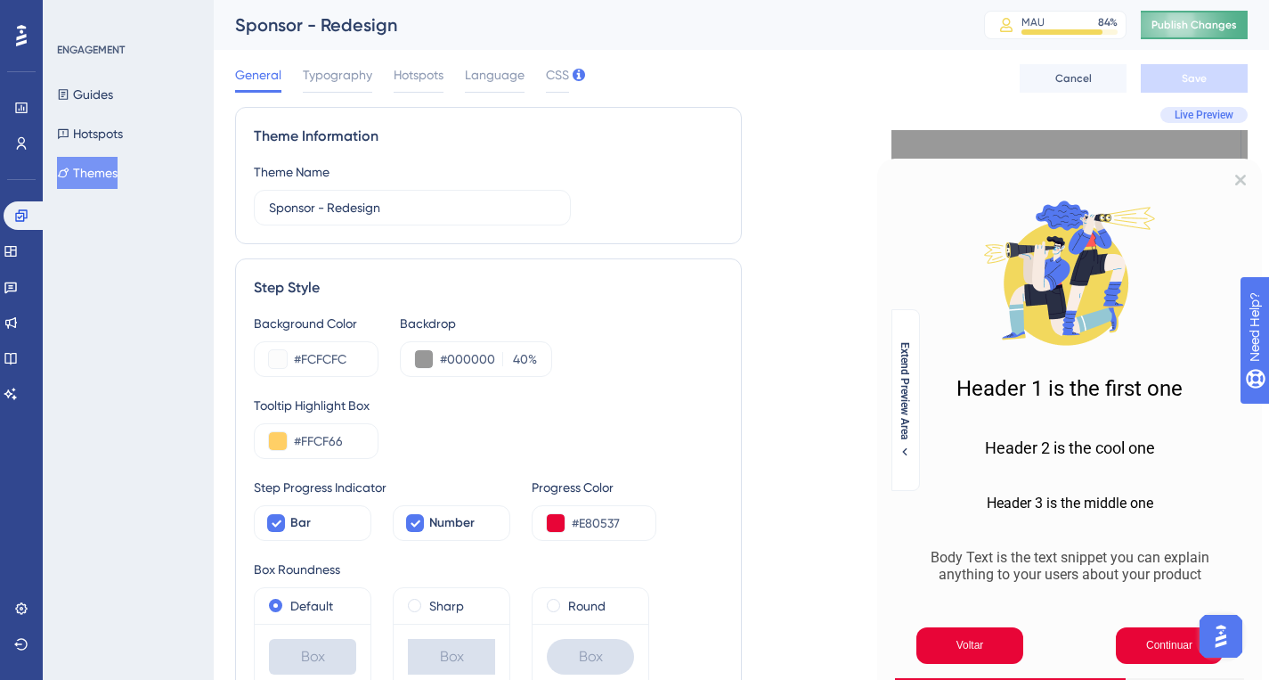
click at [1190, 23] on span "Publish Changes" at bounding box center [1195, 25] width 86 height 14
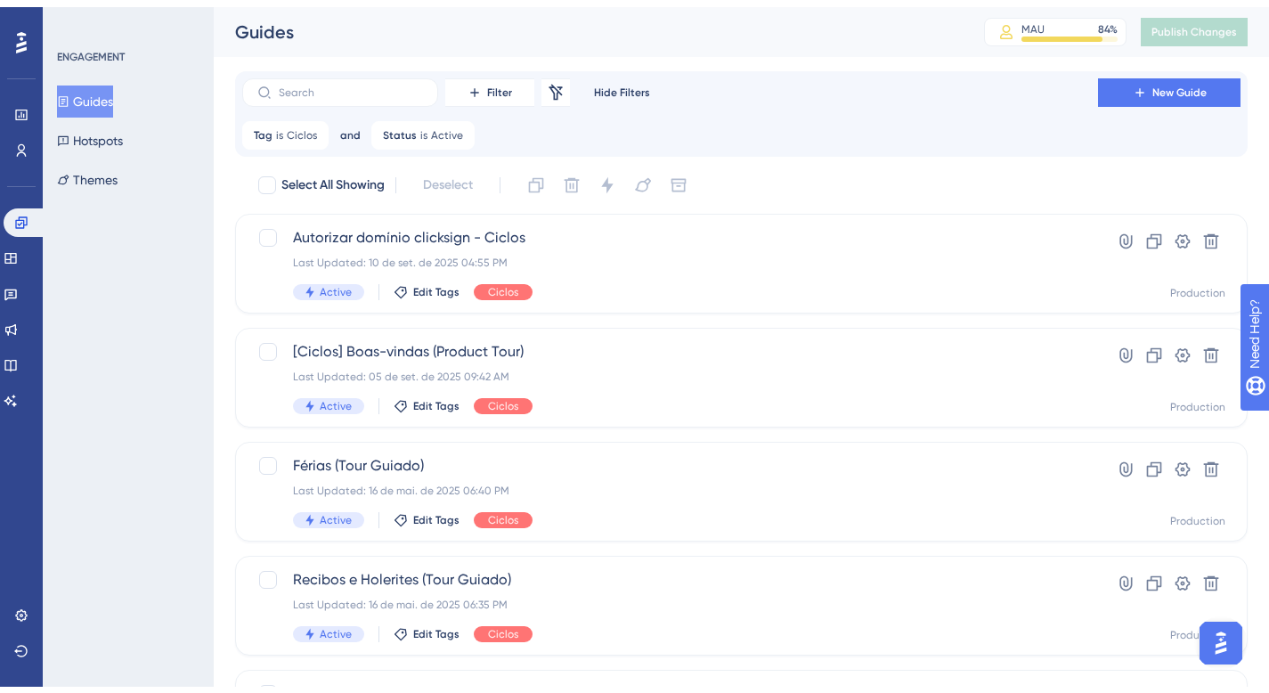
scroll to position [732, 0]
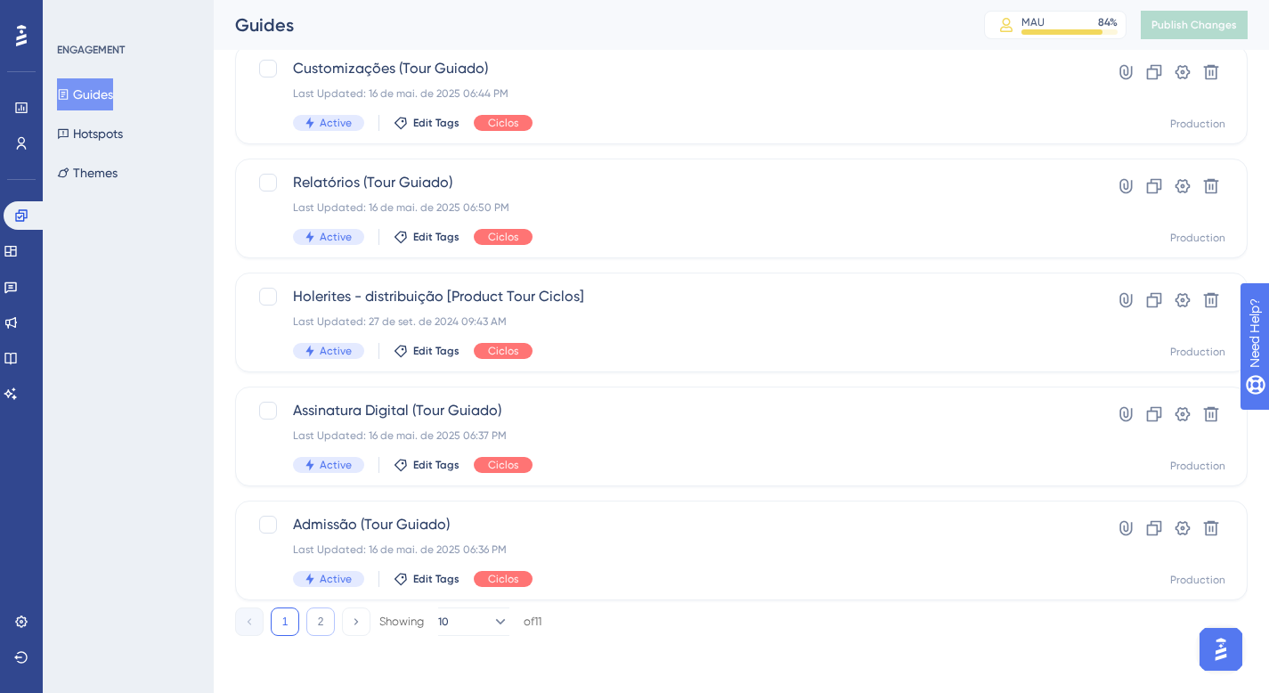
click at [327, 623] on button "2" at bounding box center [320, 621] width 29 height 29
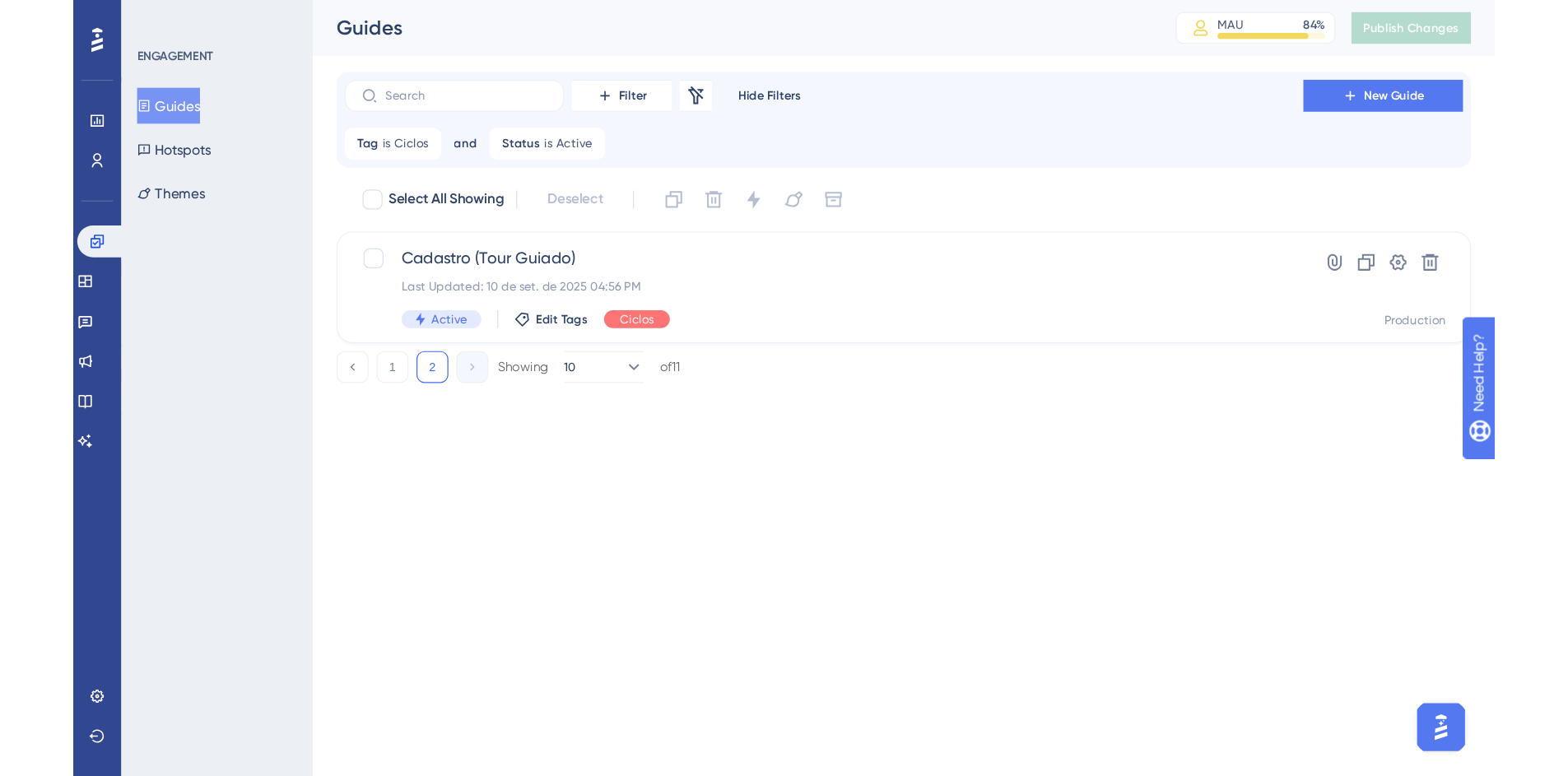
scroll to position [0, 0]
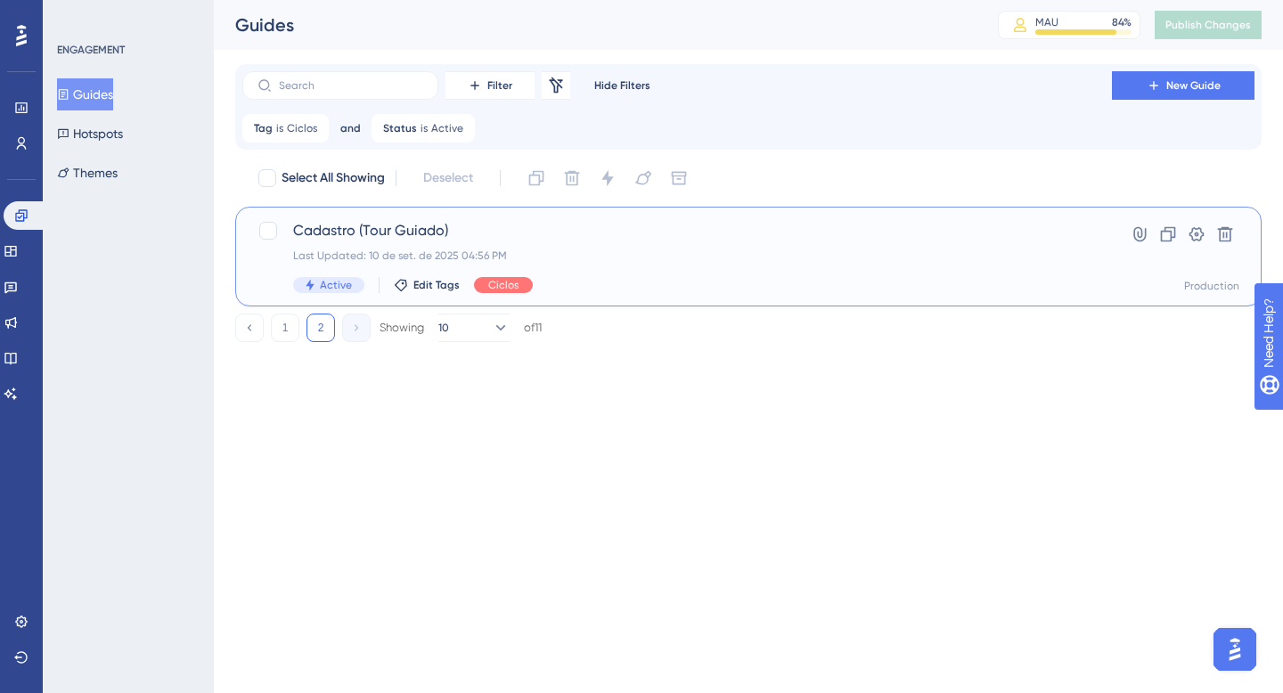
click at [509, 241] on div "Cadastro (Tour Guiado) Last Updated: 10 de set. de 2025 04:56 PM Active Edit Ta…" at bounding box center [677, 256] width 768 height 73
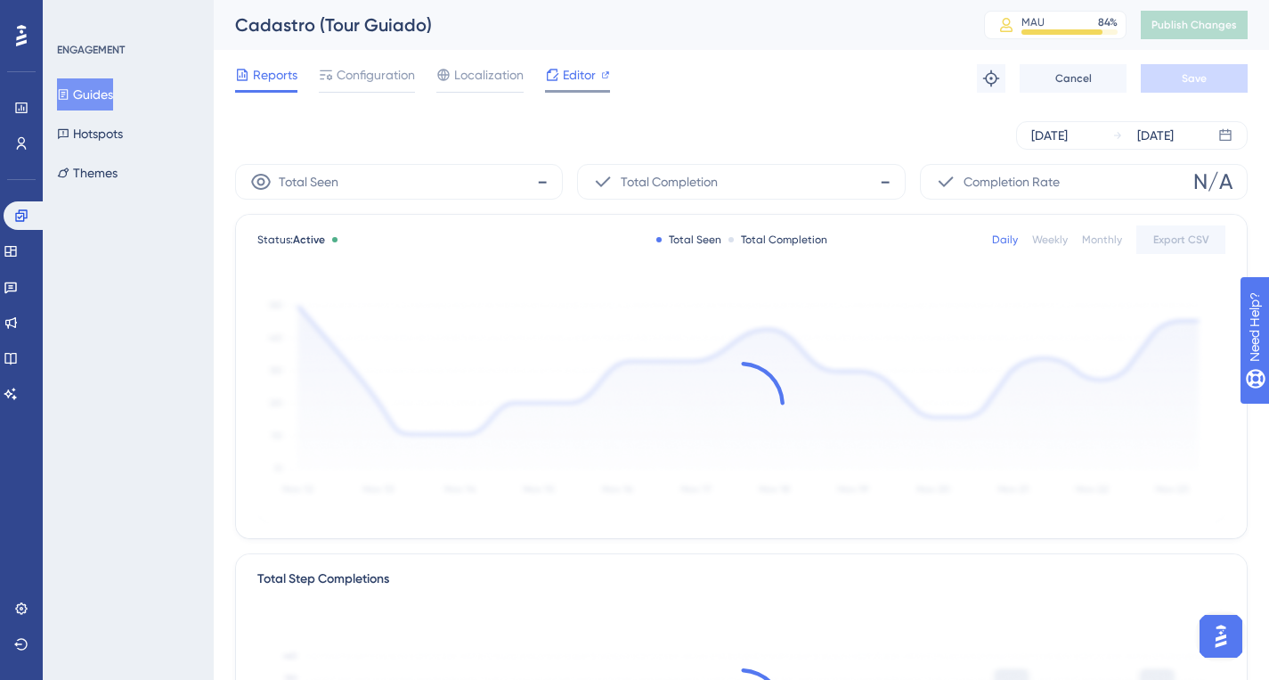
click at [574, 77] on span "Editor" at bounding box center [579, 74] width 33 height 21
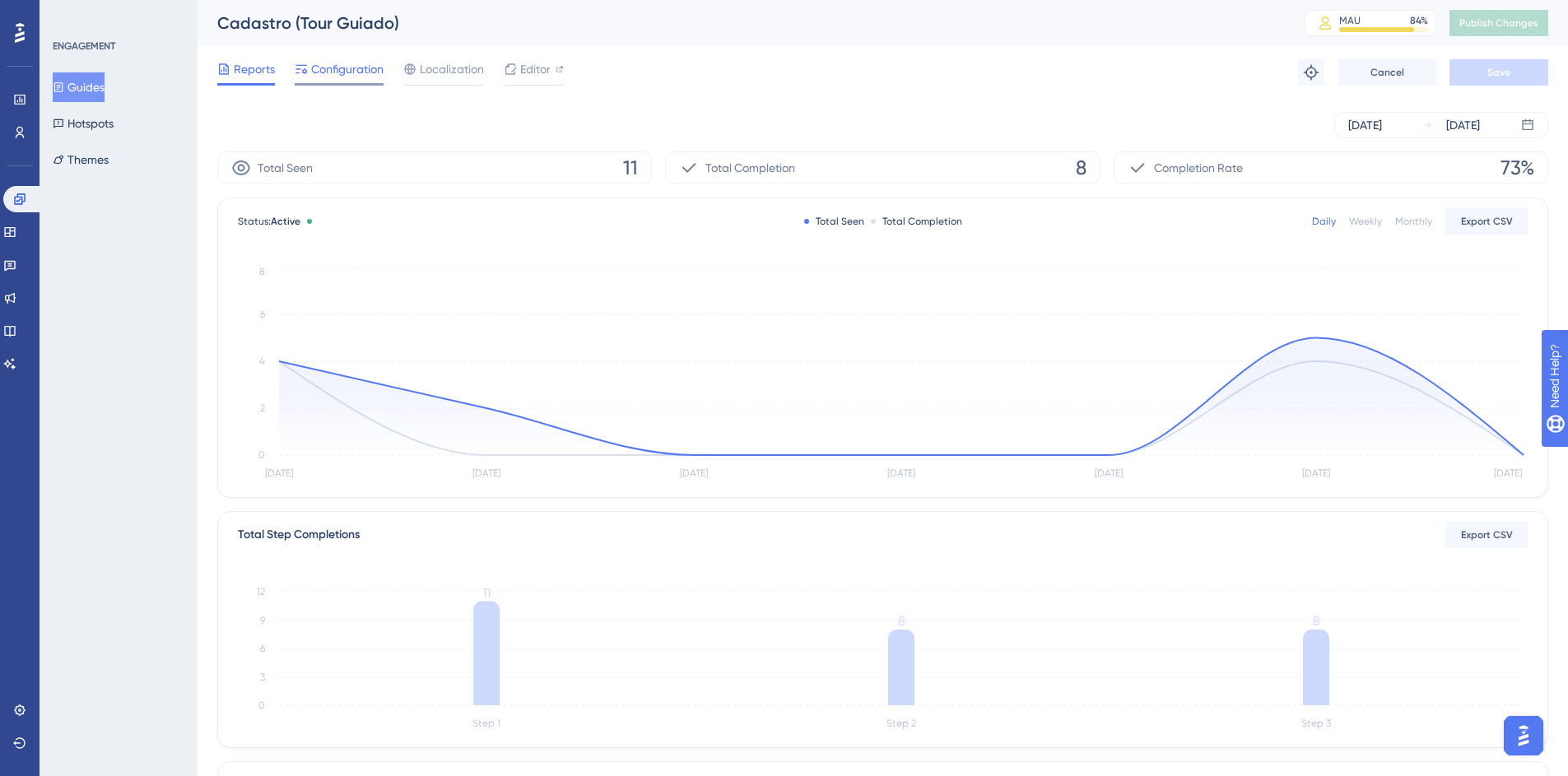
click at [339, 72] on span "Configuration" at bounding box center [347, 68] width 72 height 19
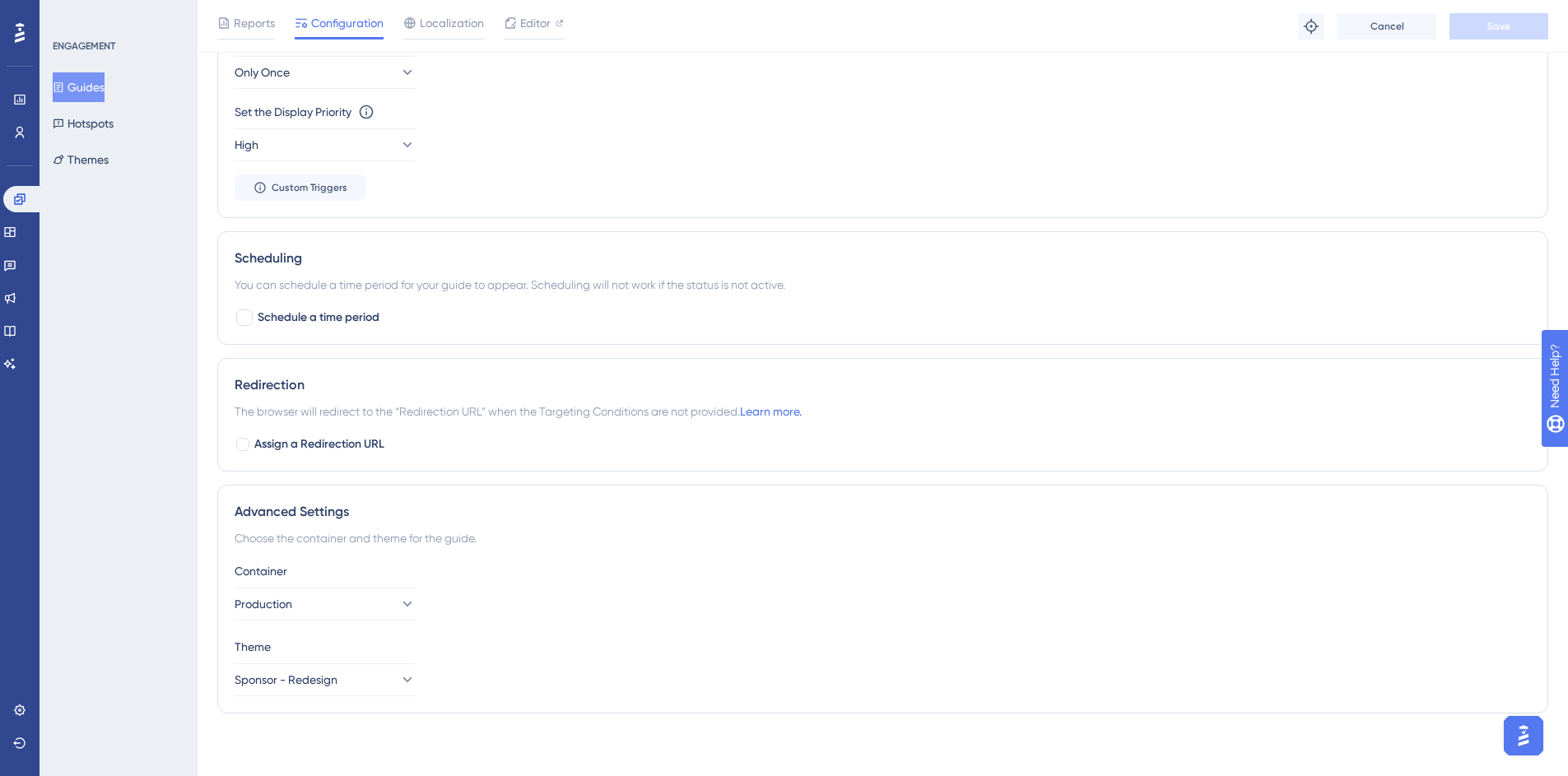
scroll to position [953, 0]
click at [342, 600] on button "Production" at bounding box center [325, 600] width 181 height 33
click at [303, 627] on span "Production" at bounding box center [273, 650] width 57 height 19
click at [423, 616] on div "Container Production" at bounding box center [882, 588] width 1296 height 59
click at [327, 627] on button "Sponsor - Redesign" at bounding box center [325, 676] width 181 height 33
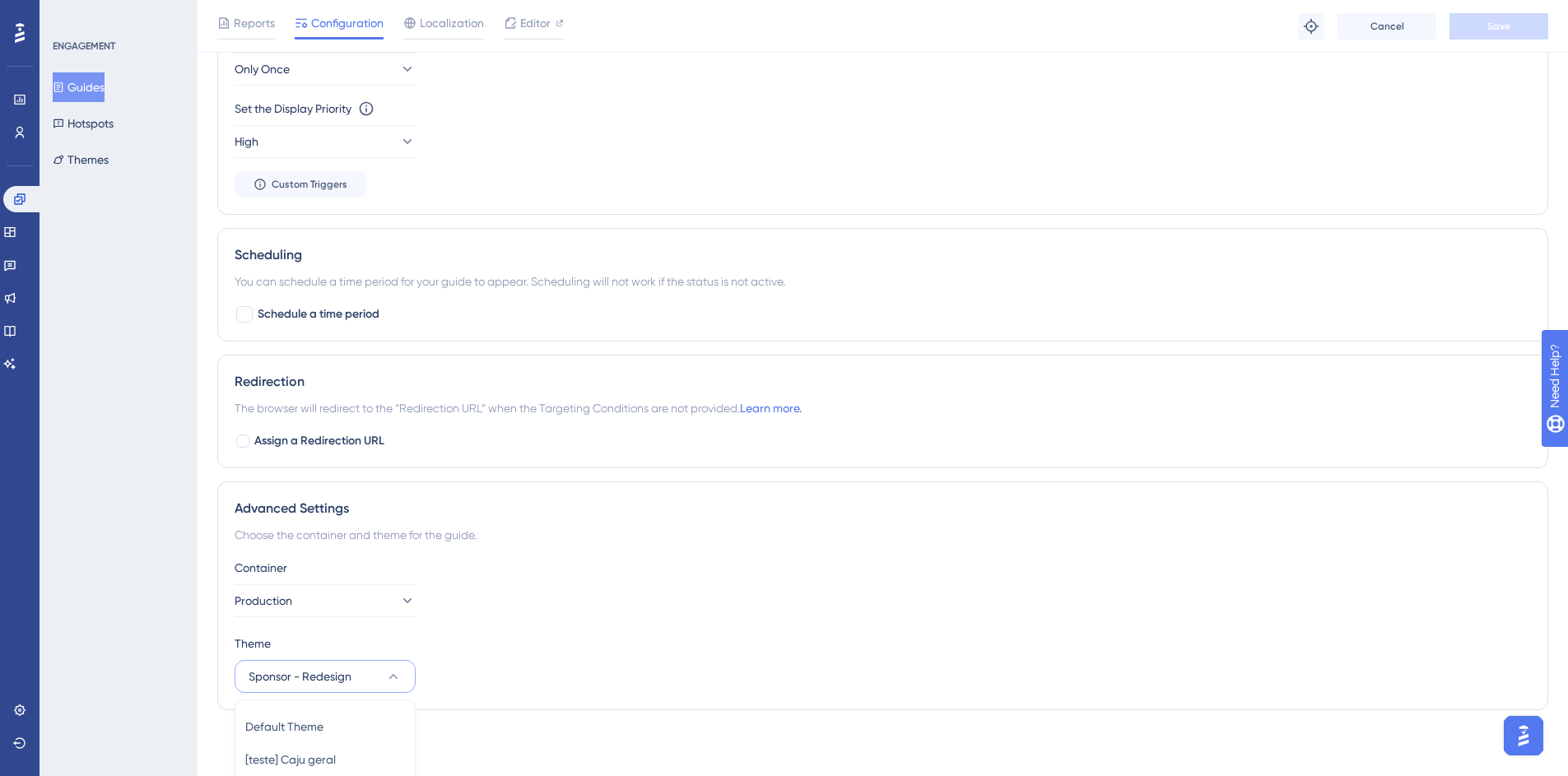
scroll to position [1096, 0]
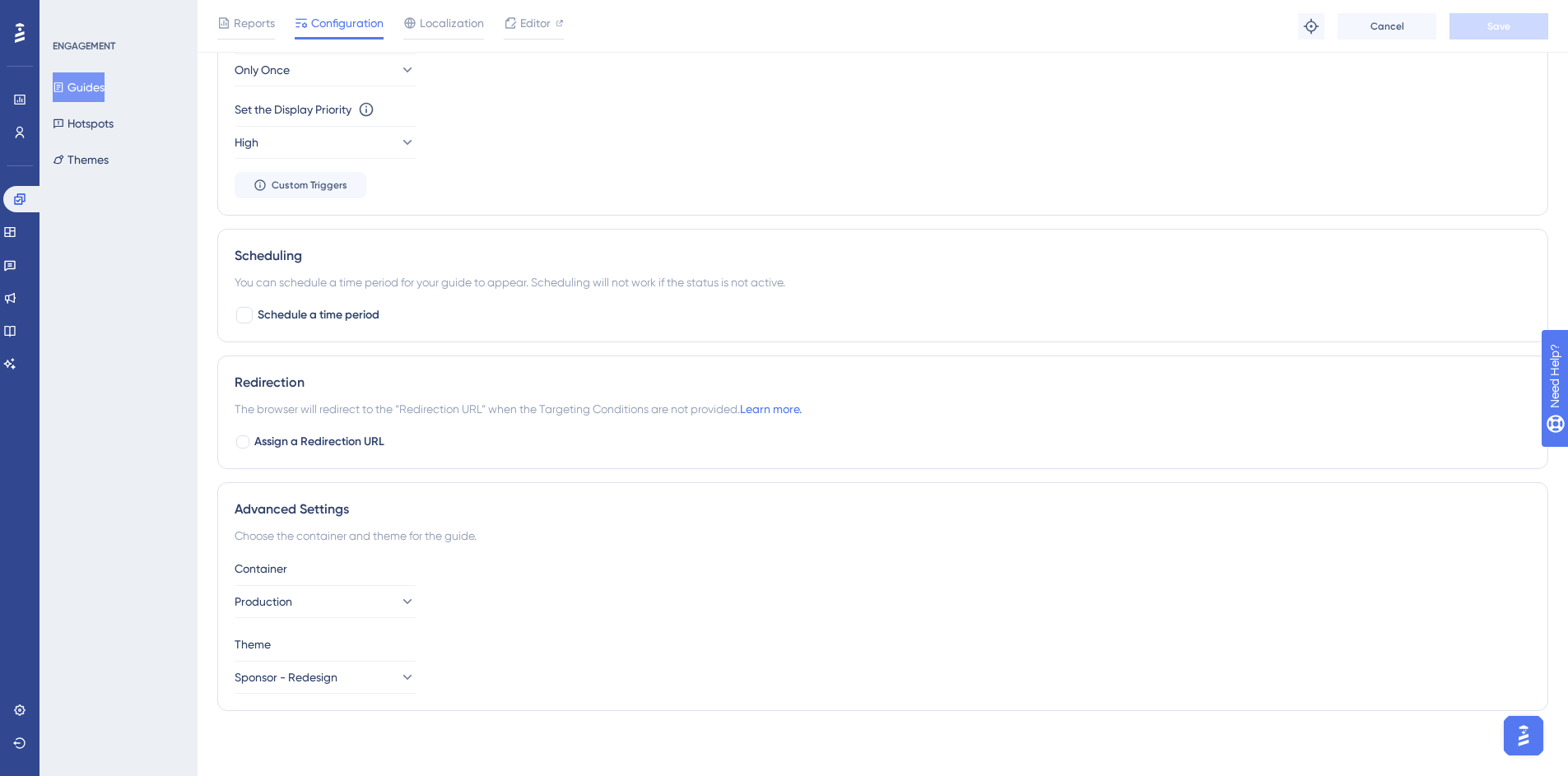
scroll to position [953, 0]
click at [334, 627] on span "Sponsor - Redesign" at bounding box center [286, 675] width 103 height 19
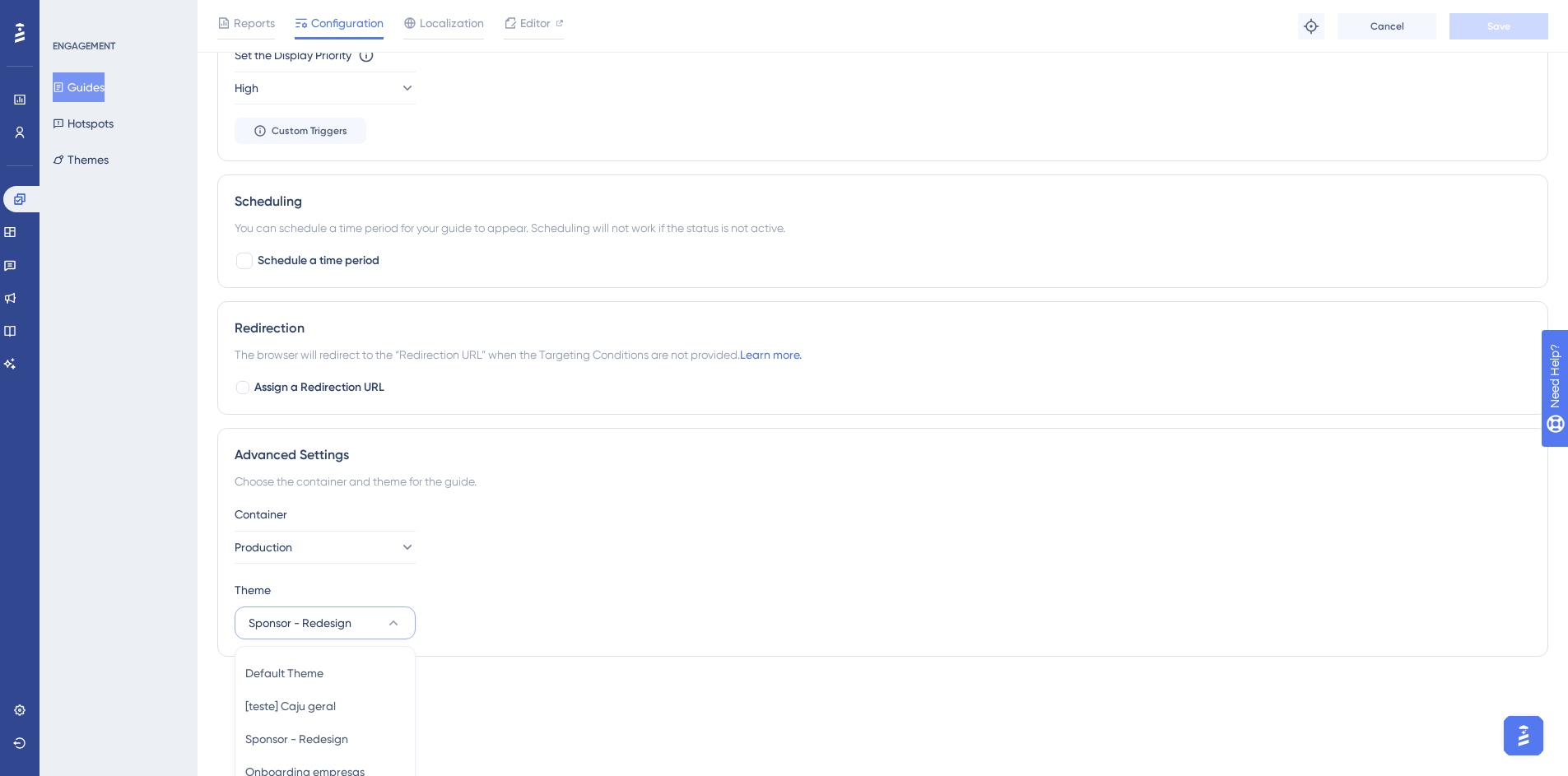
scroll to position [1096, 0]
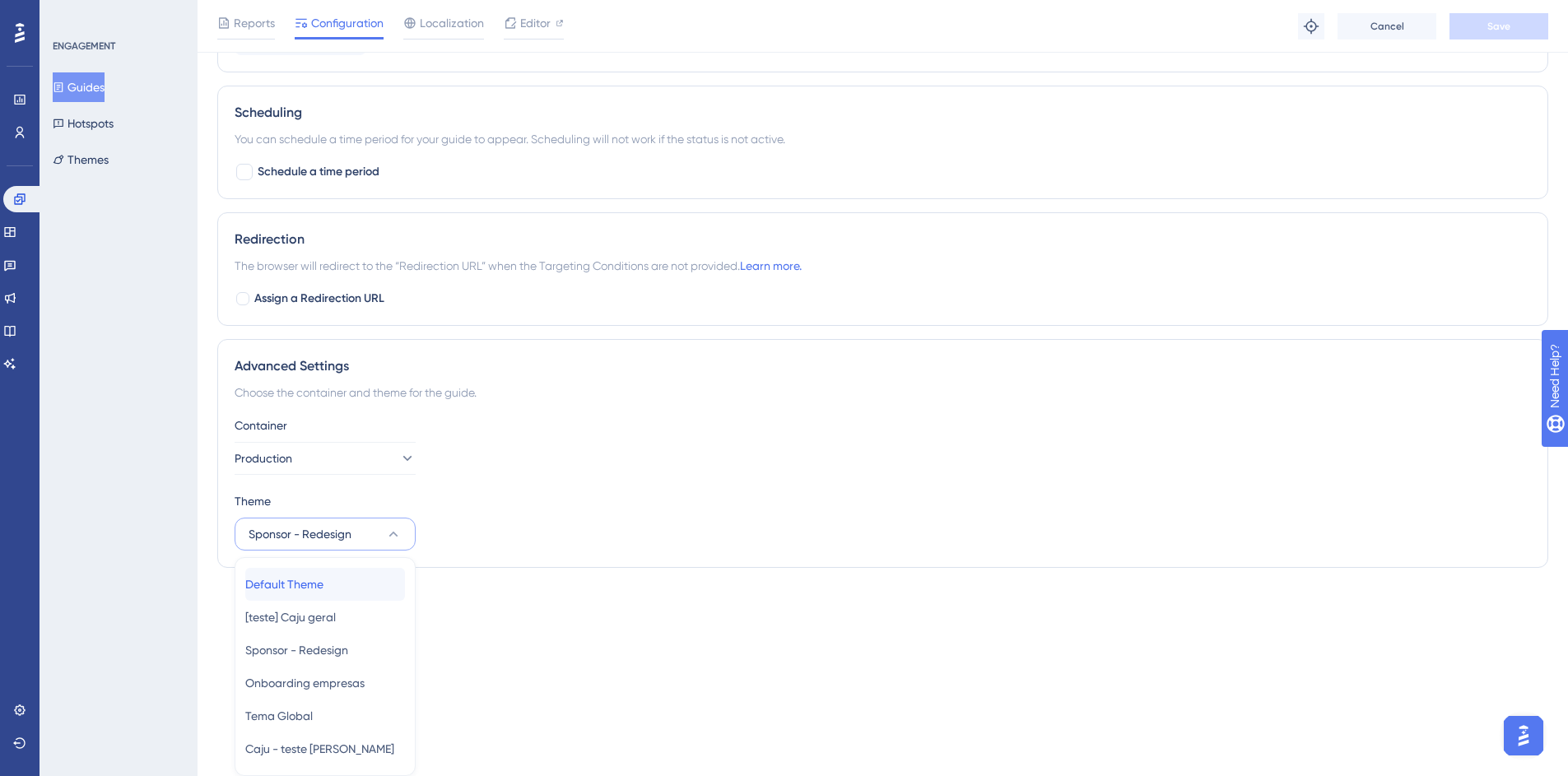
click at [323, 577] on span "Default Theme" at bounding box center [284, 584] width 79 height 19
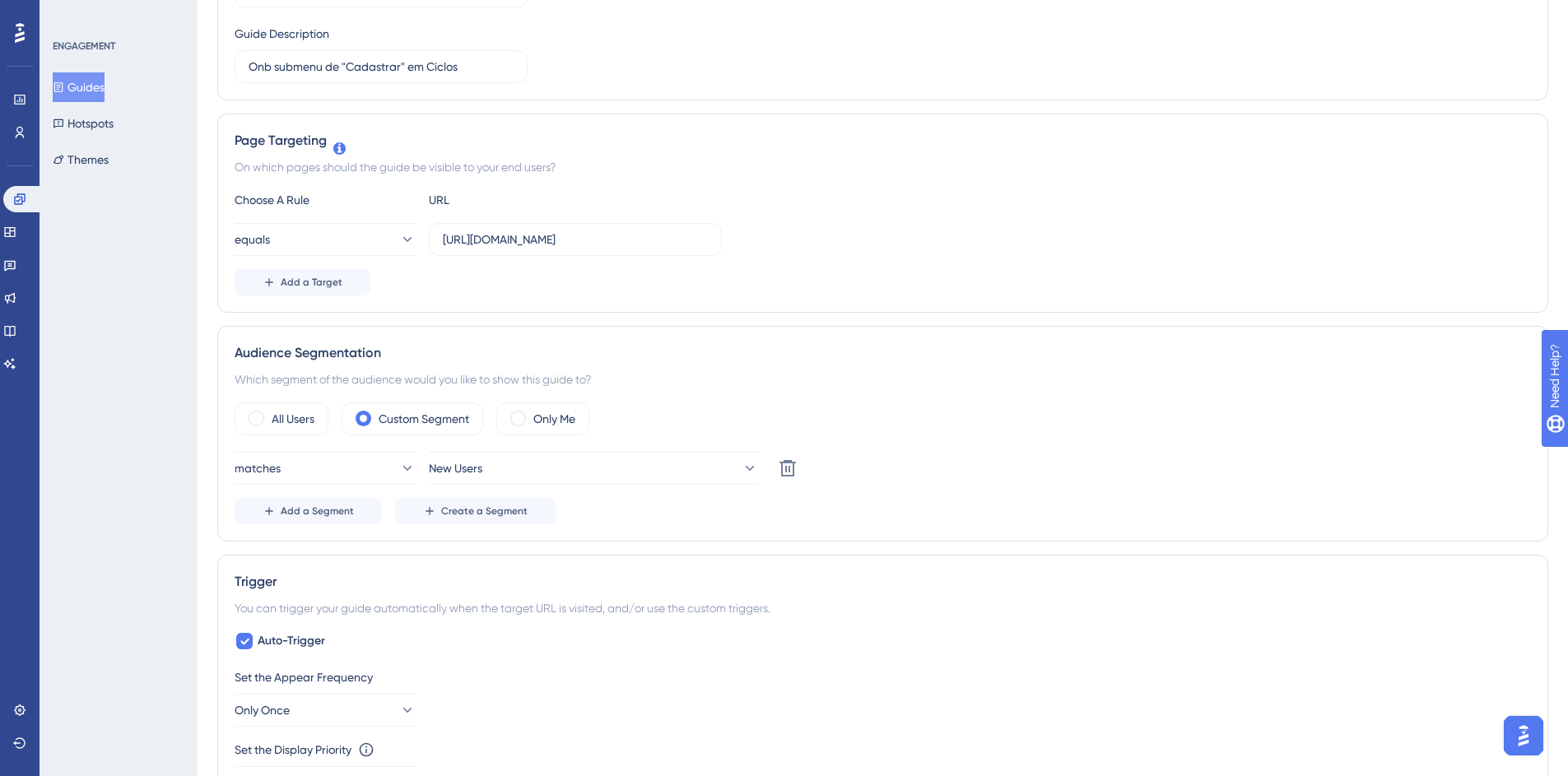
scroll to position [0, 0]
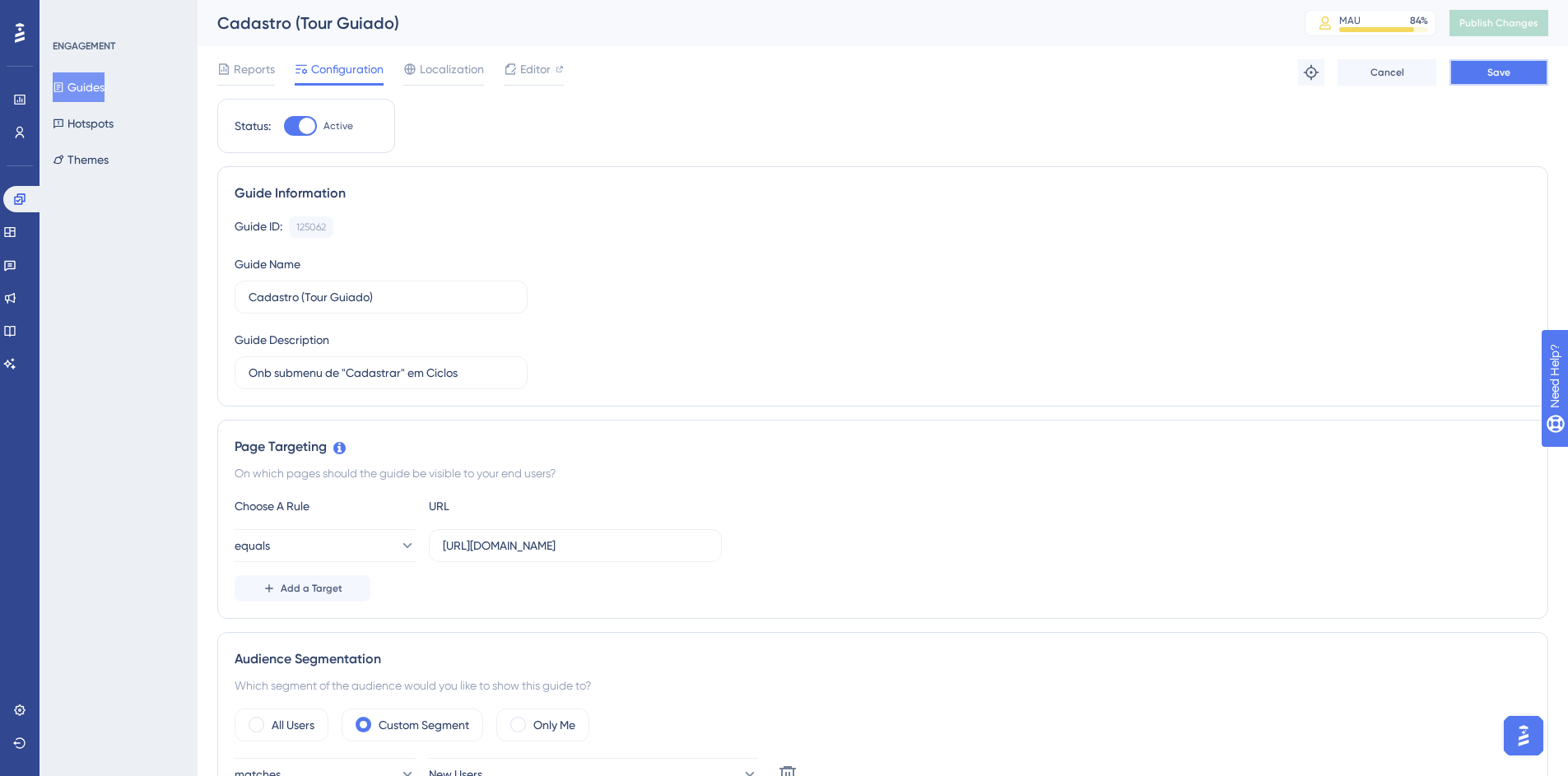
click at [1172, 79] on button "Save" at bounding box center [1498, 72] width 99 height 27
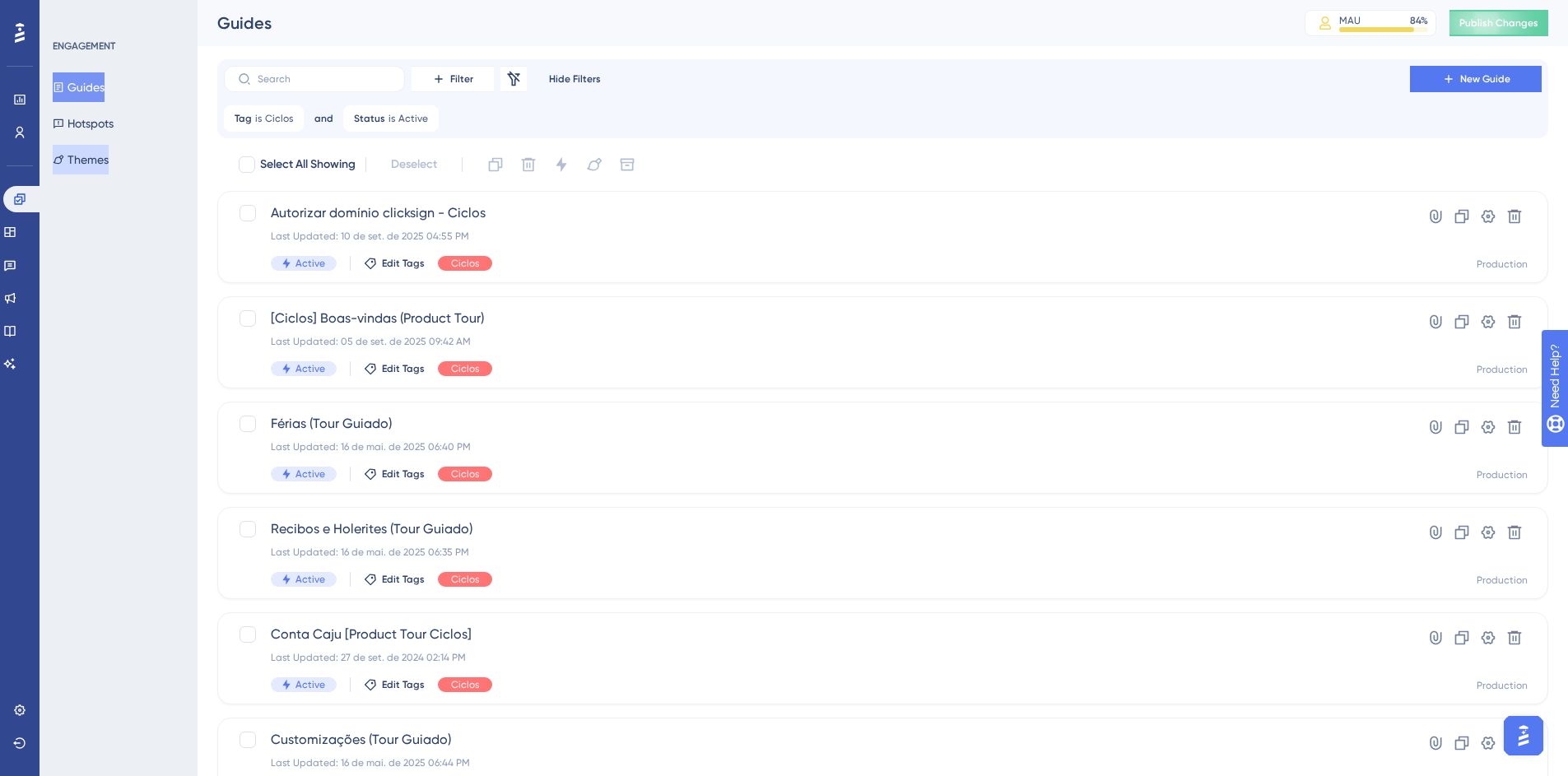
drag, startPoint x: 86, startPoint y: 162, endPoint x: 260, endPoint y: -91, distance: 307.1
click at [260, 0] on html "Performance Users Engagement Widgets Feedback Product Updates Knowledge Base AI…" at bounding box center [784, 0] width 1568 height 0
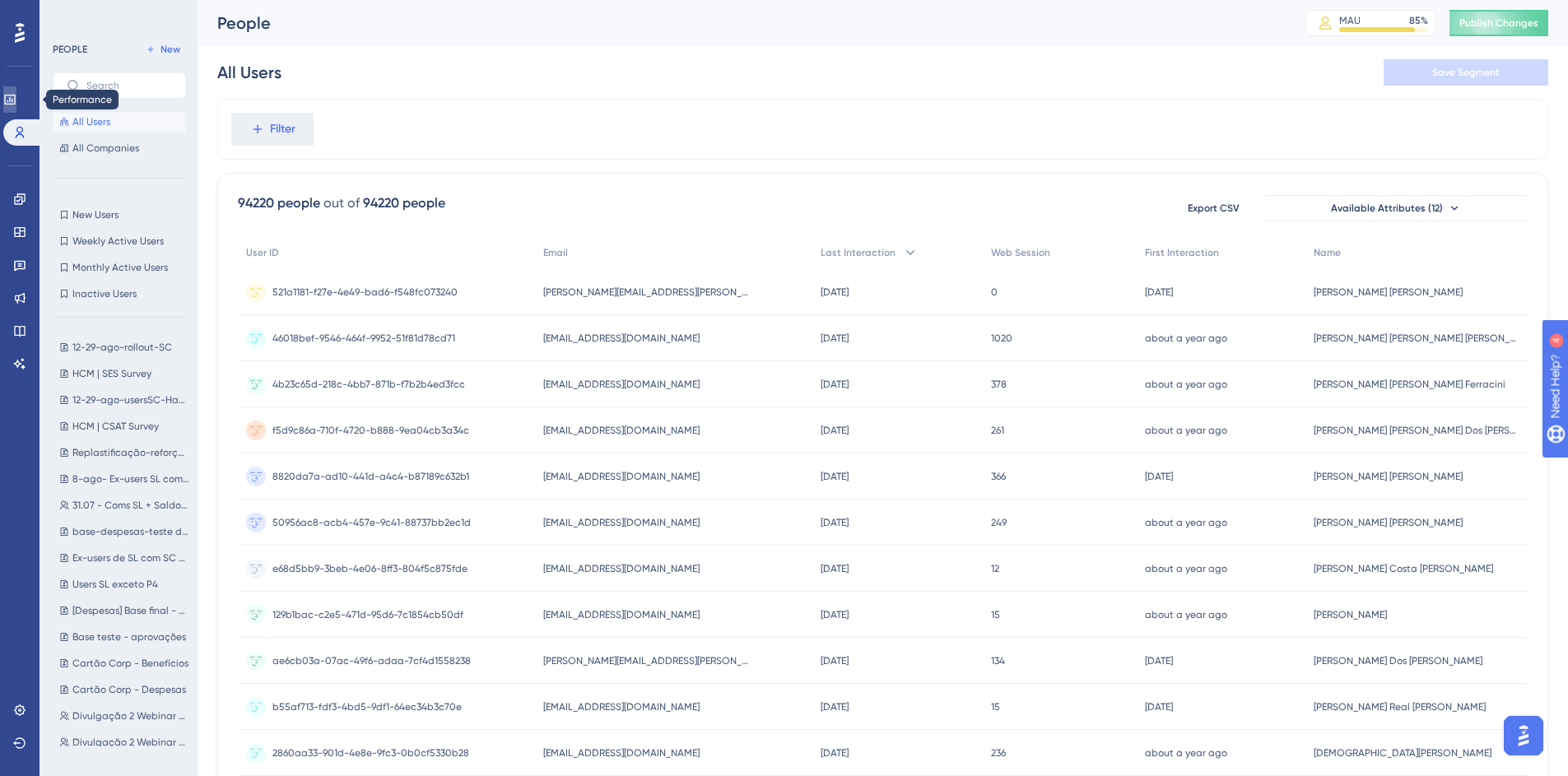
click at [17, 105] on icon at bounding box center [10, 100] width 13 height 13
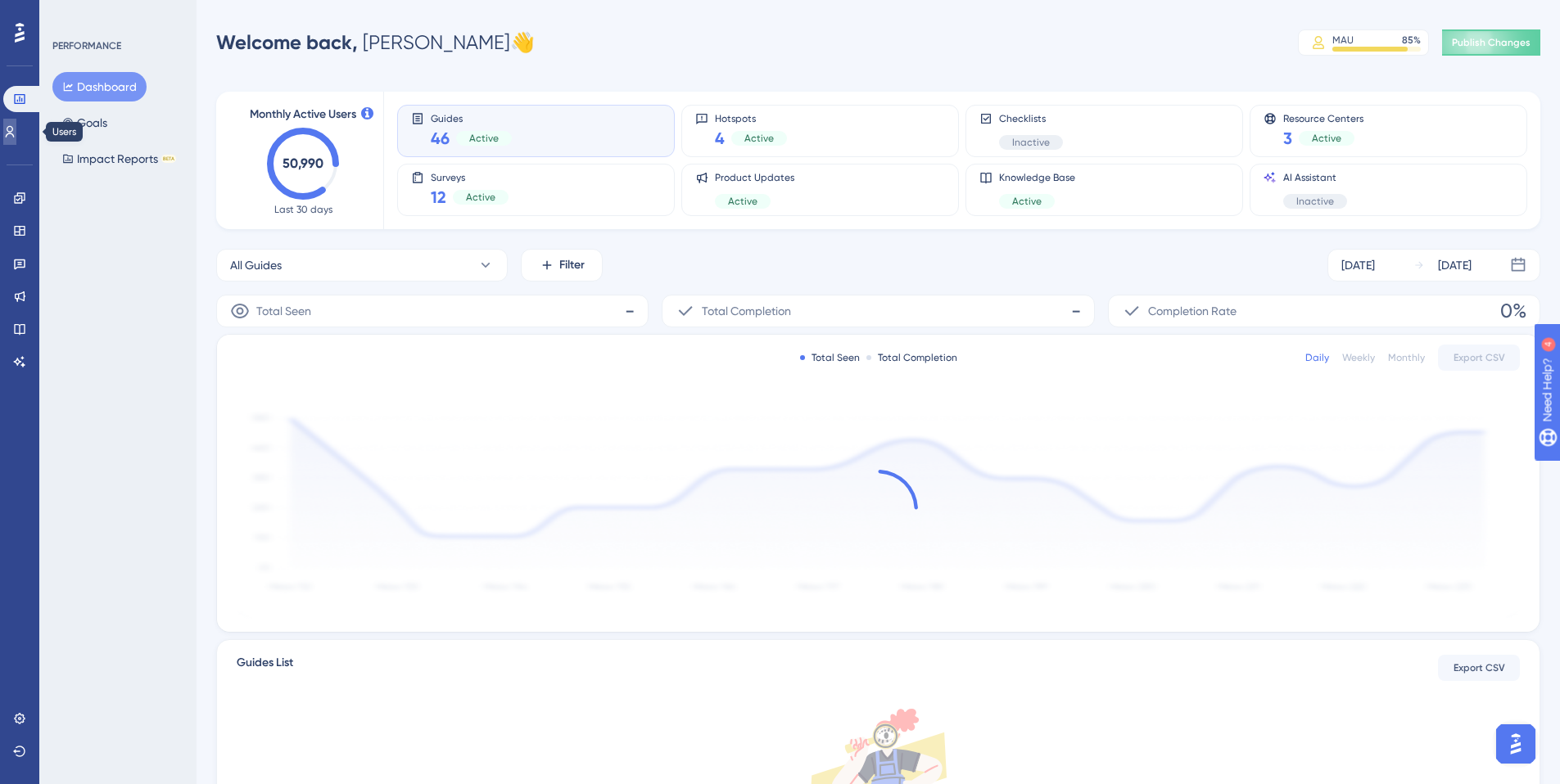
click at [17, 128] on link at bounding box center [10, 131] width 13 height 27
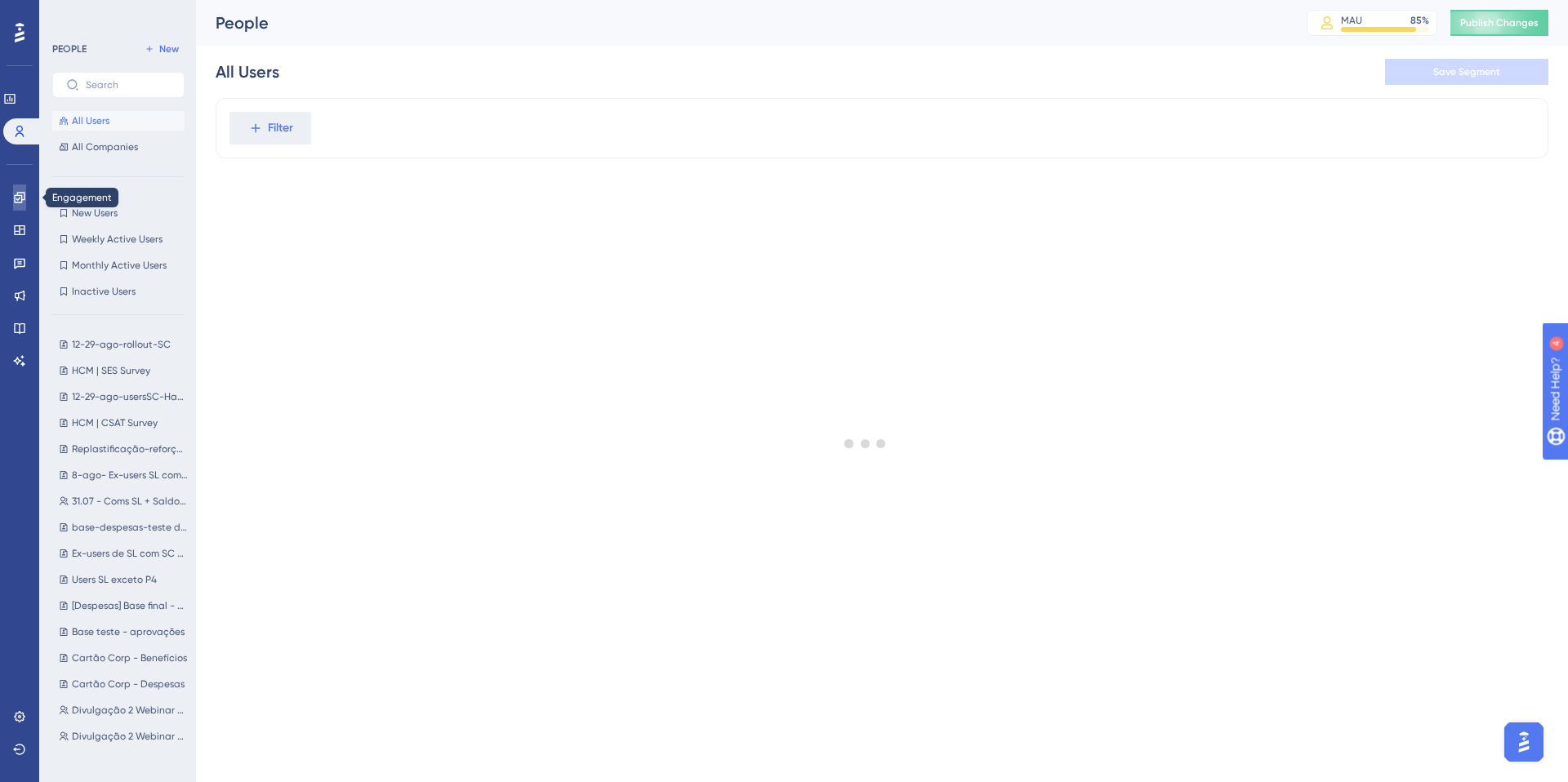
click at [23, 199] on icon at bounding box center [19, 197] width 11 height 11
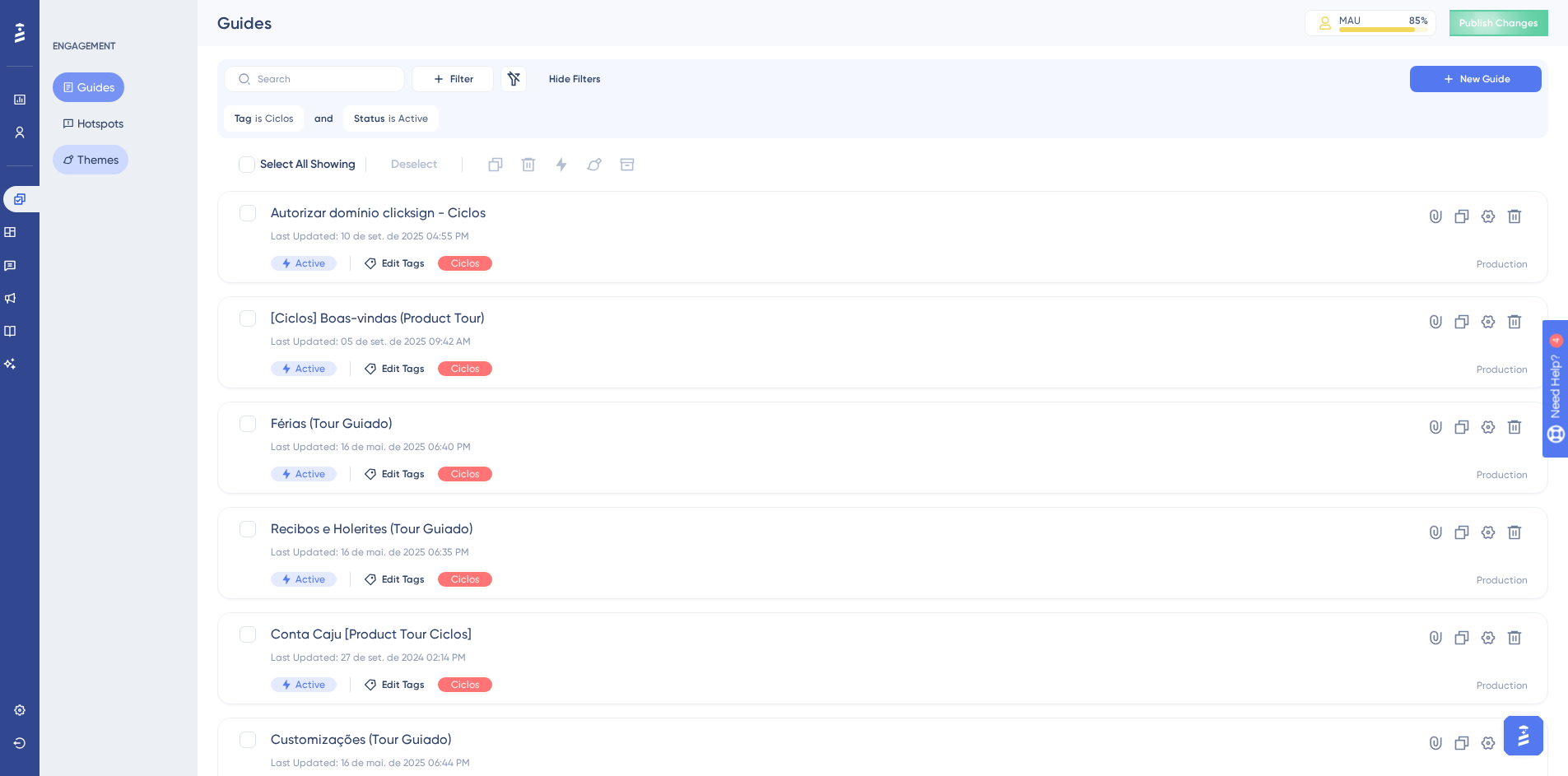
click at [83, 159] on button "Themes" at bounding box center [91, 160] width 76 height 30
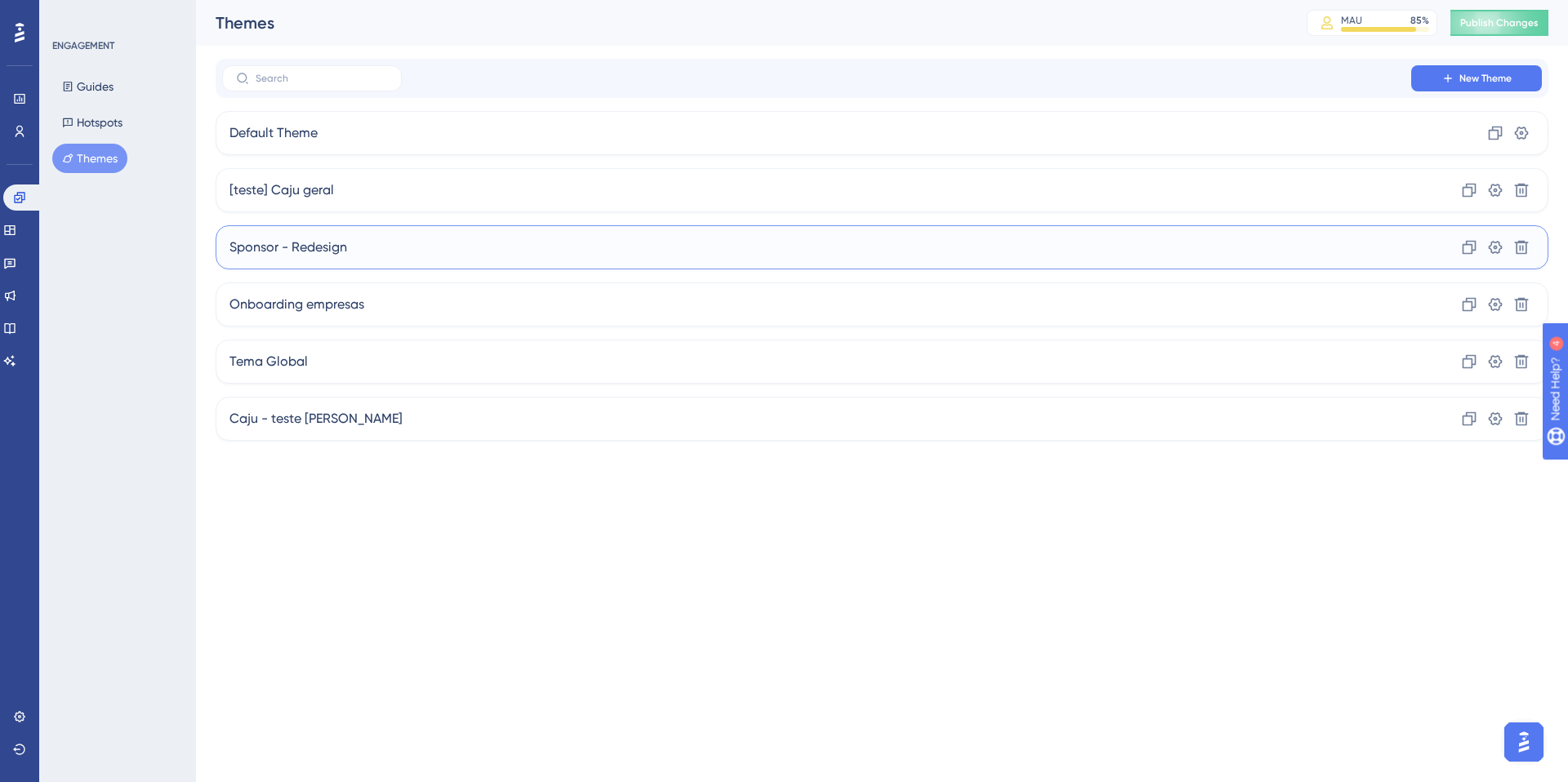
click at [399, 250] on div "Sponsor - Redesign Clone Settings Delete" at bounding box center [882, 248] width 1333 height 44
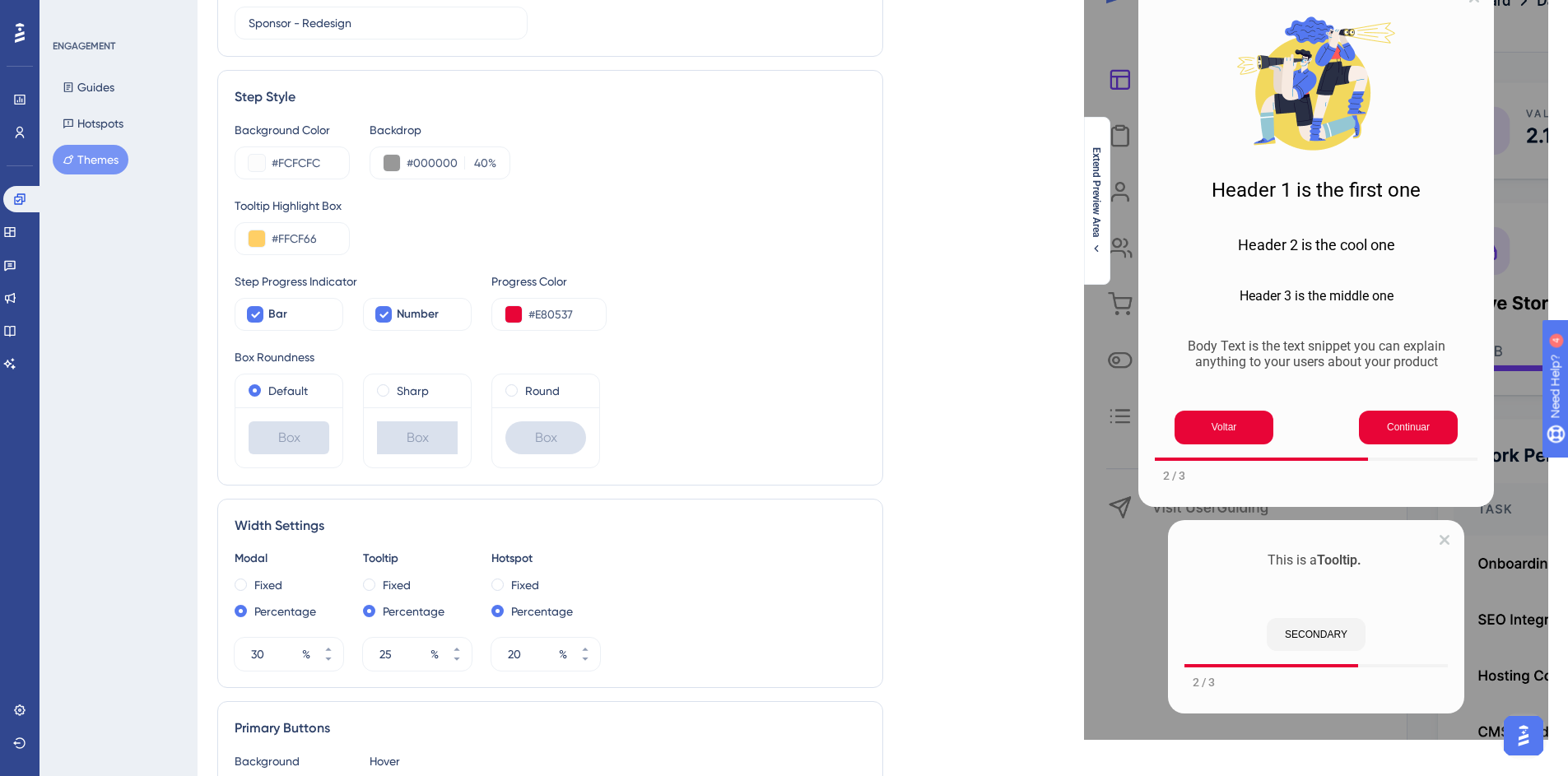
scroll to position [275, 0]
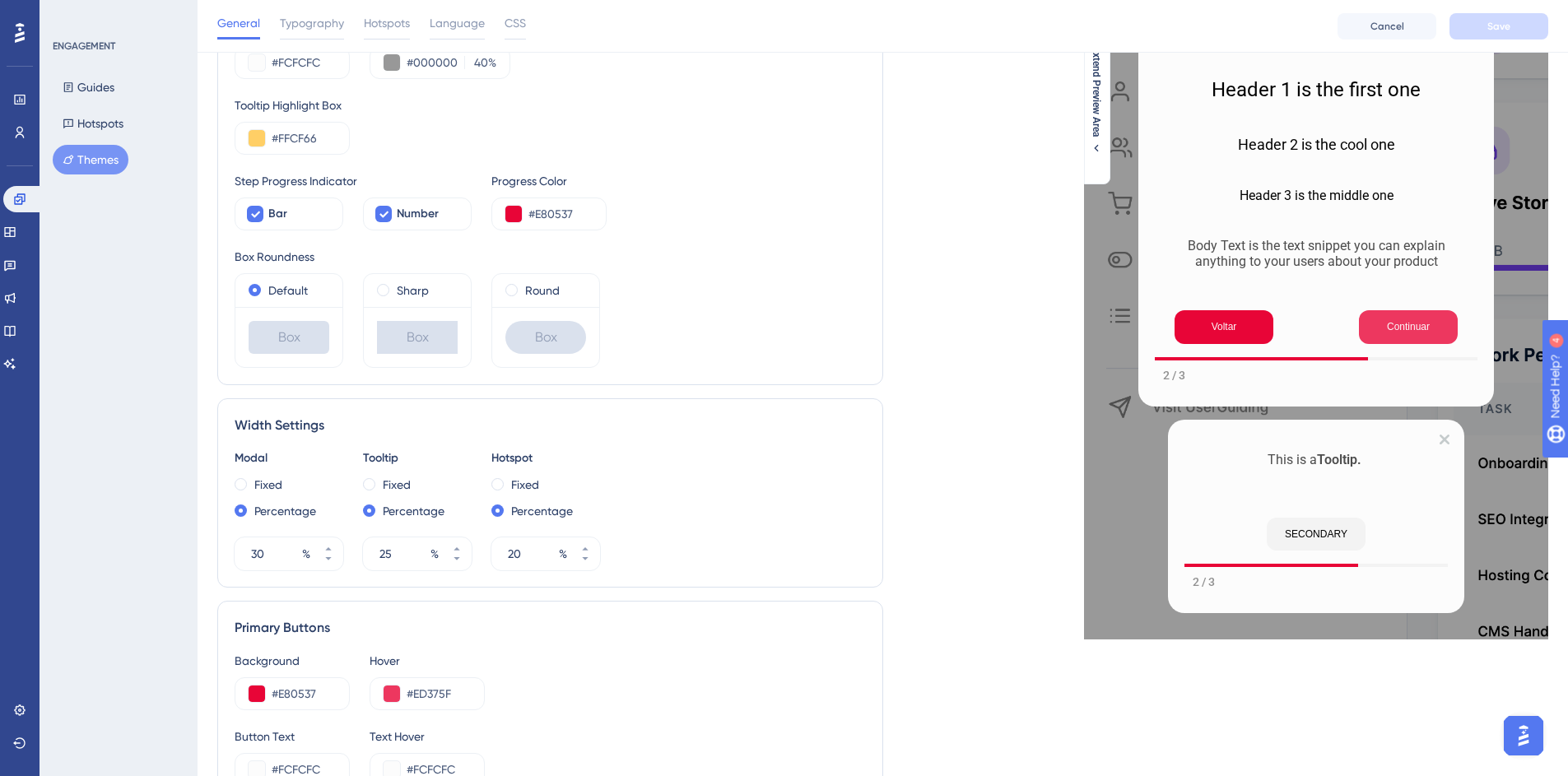
click at [1172, 320] on button "Continuar" at bounding box center [1408, 327] width 99 height 34
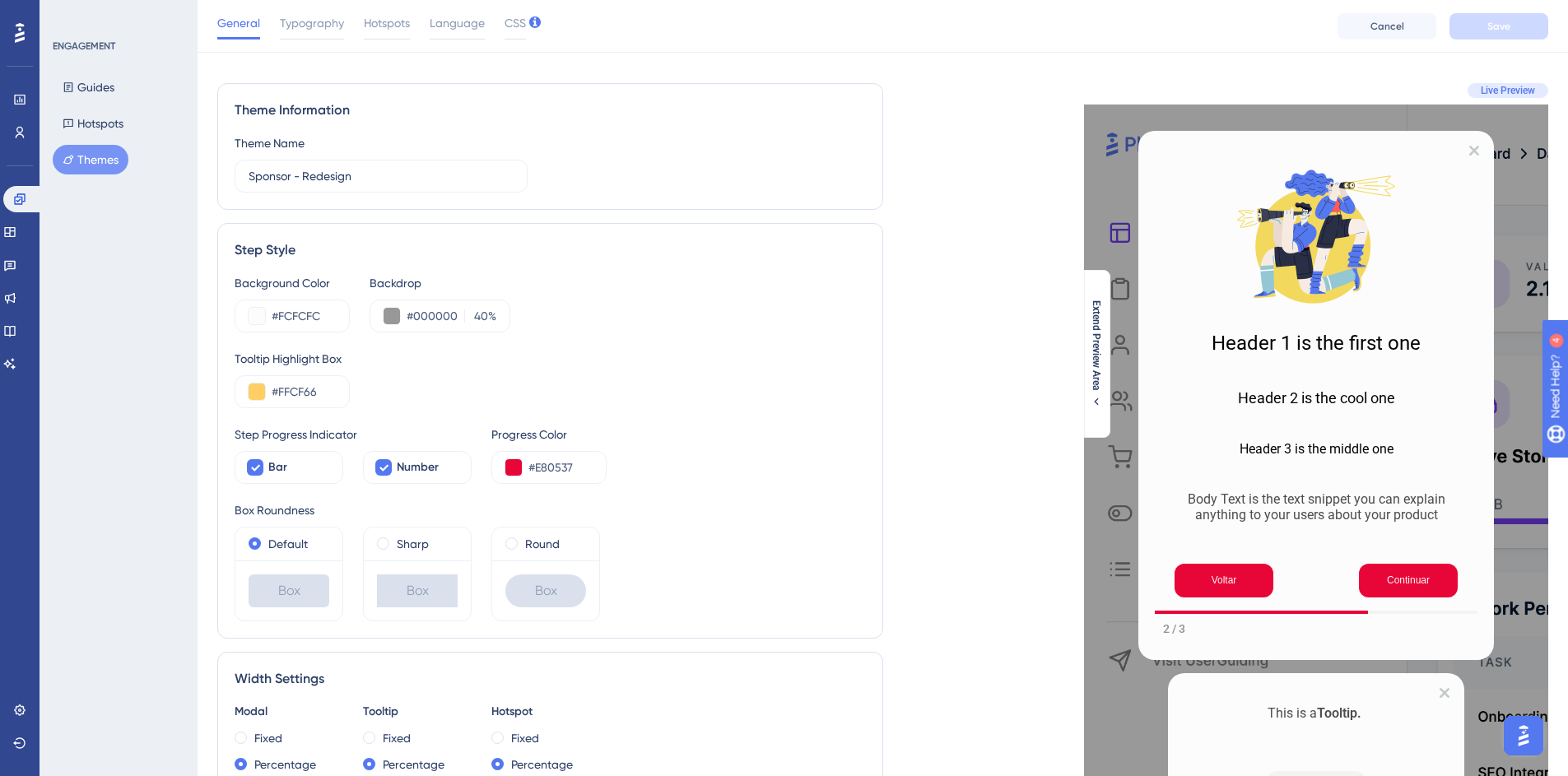
scroll to position [0, 0]
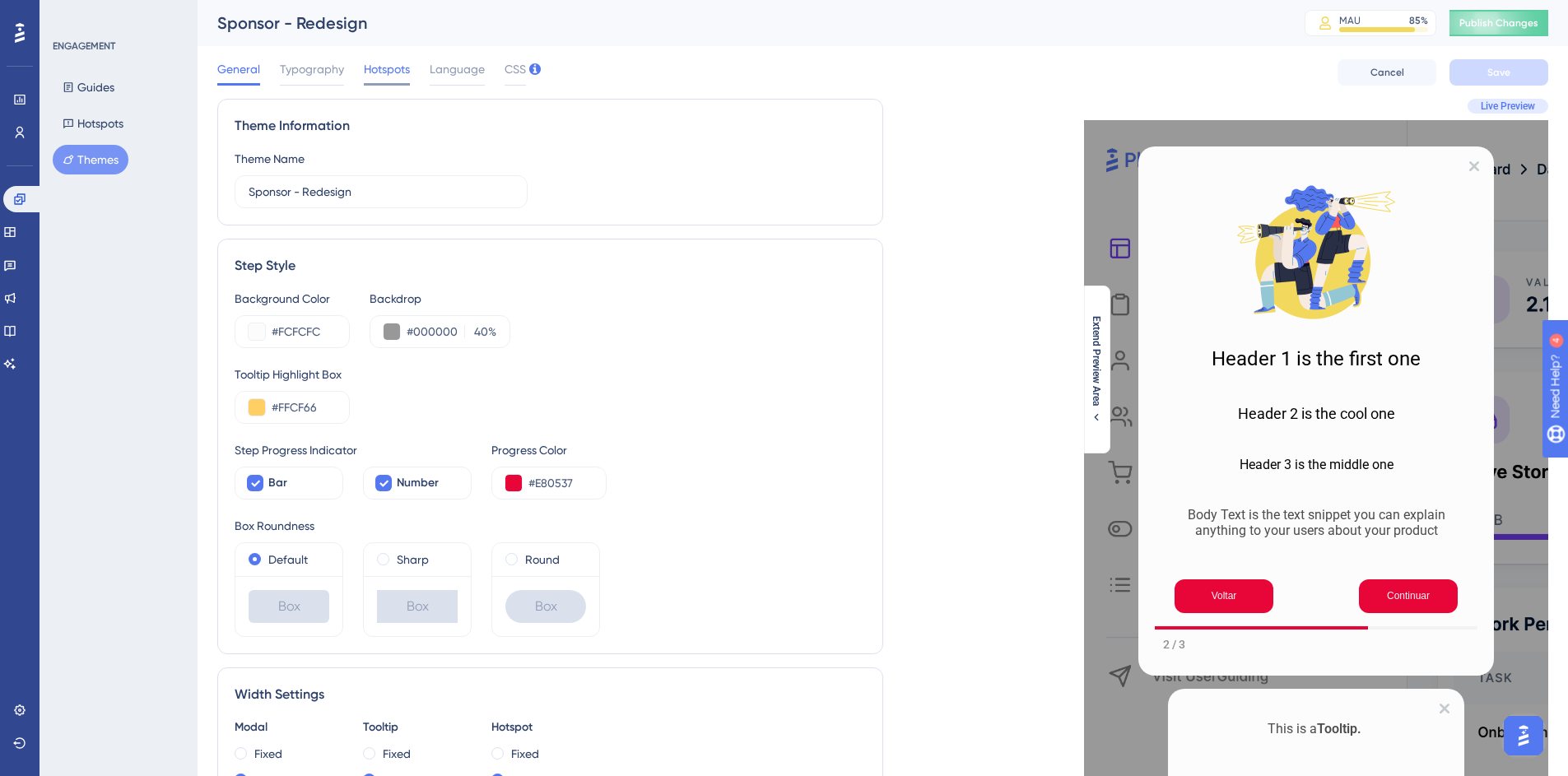
click at [377, 72] on span "Hotspots" at bounding box center [387, 68] width 46 height 19
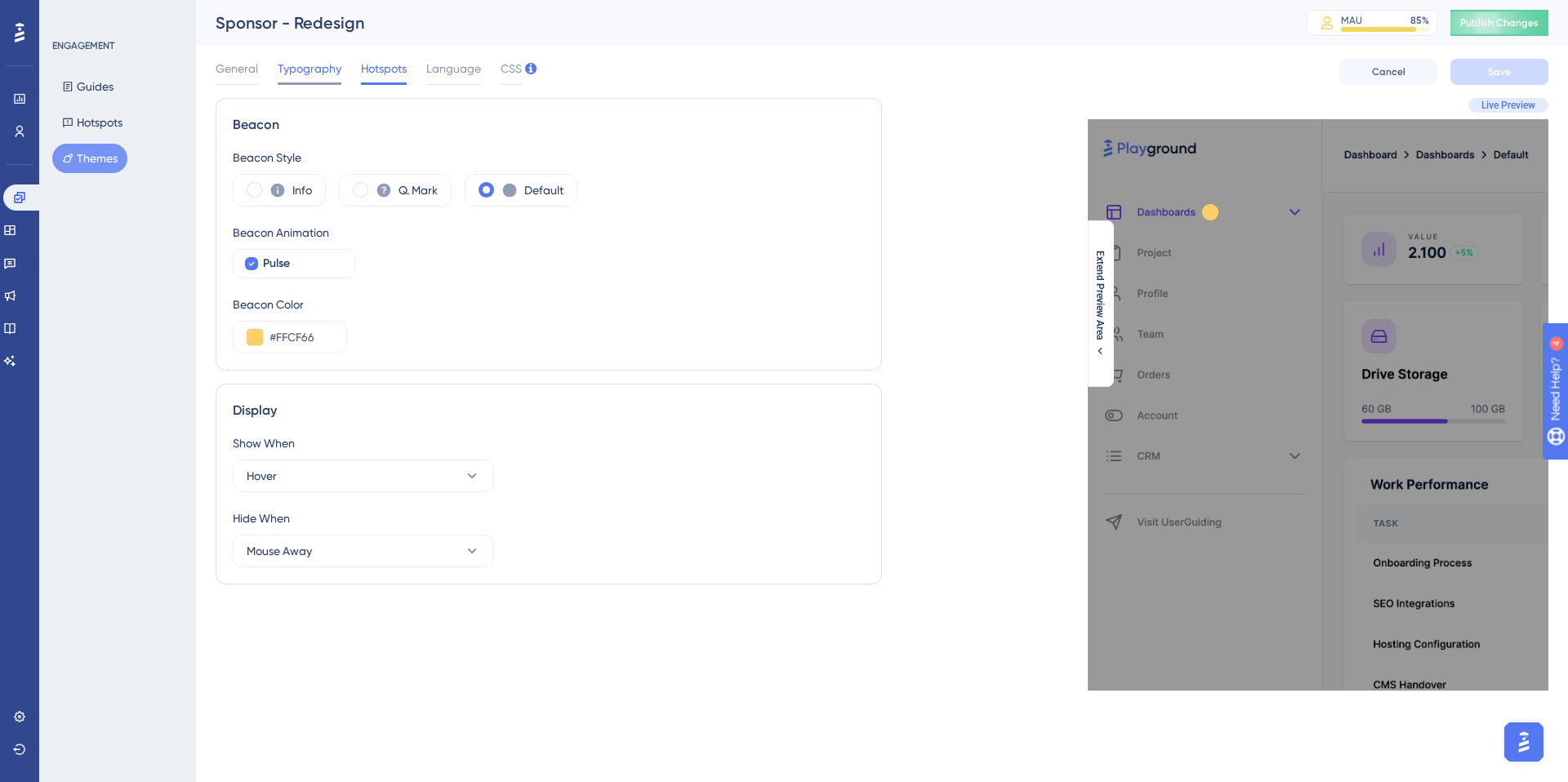
click at [303, 70] on span "Typography" at bounding box center [309, 68] width 63 height 19
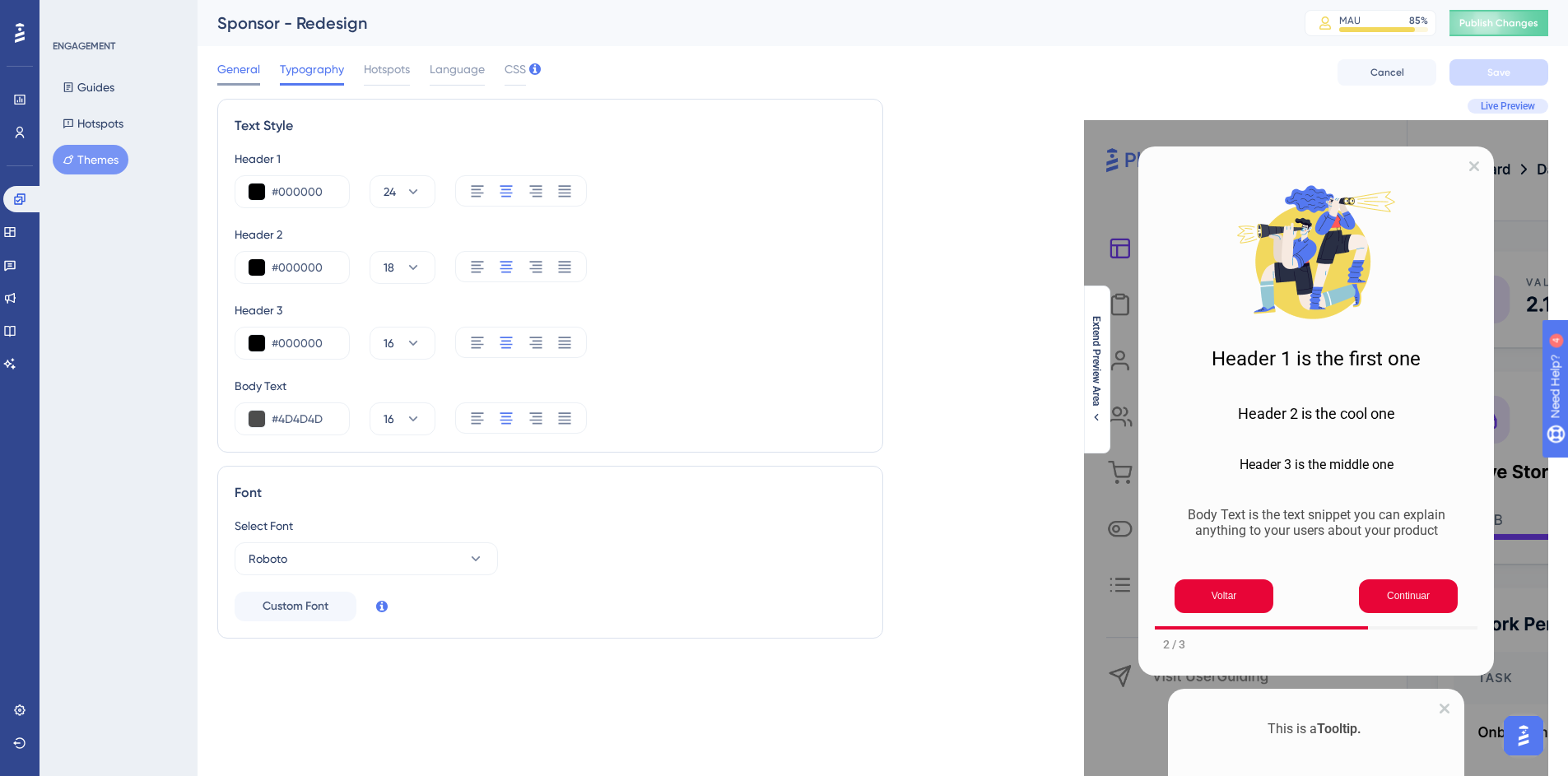
click at [229, 67] on span "General" at bounding box center [238, 68] width 43 height 19
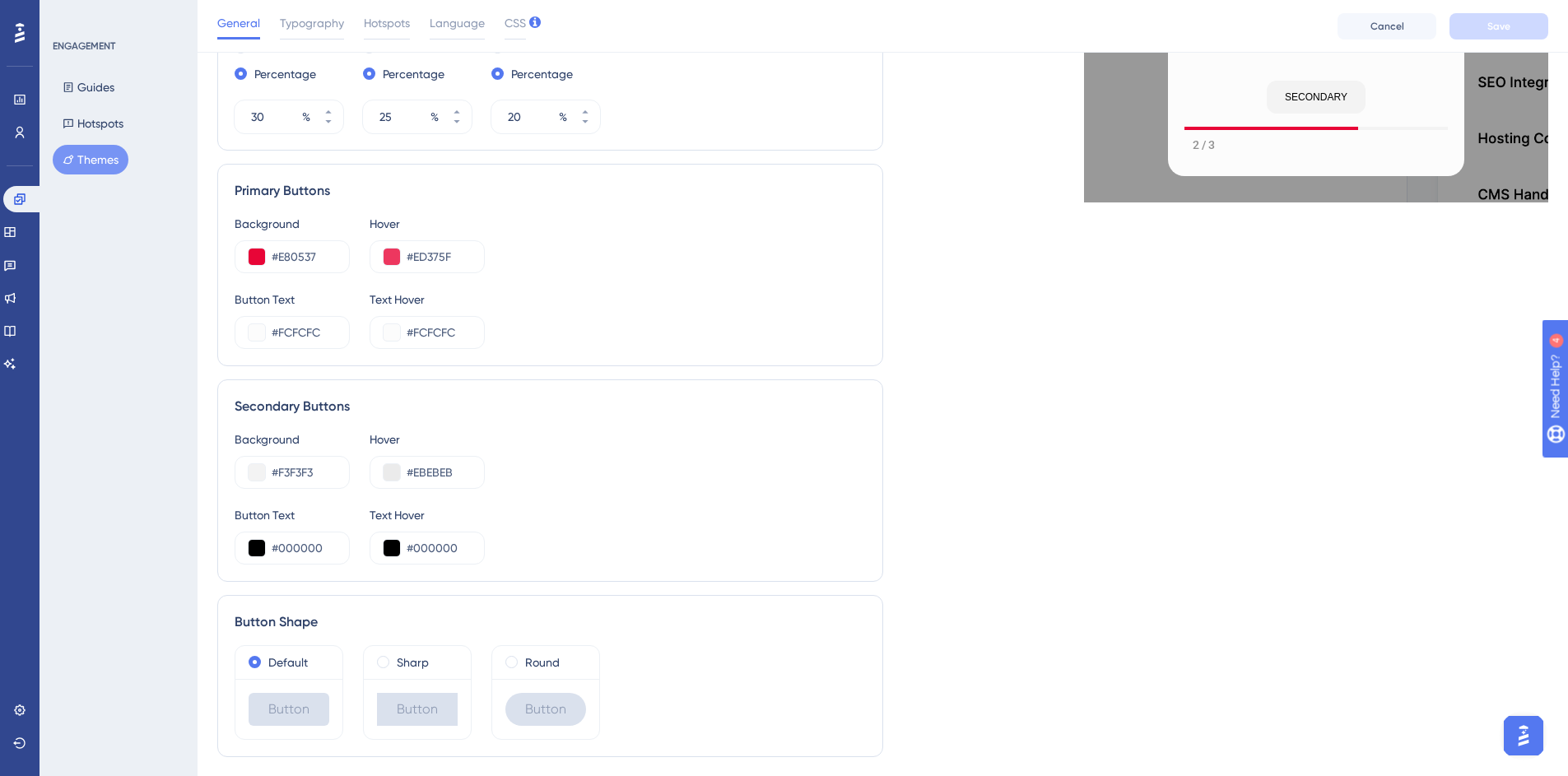
scroll to position [716, 0]
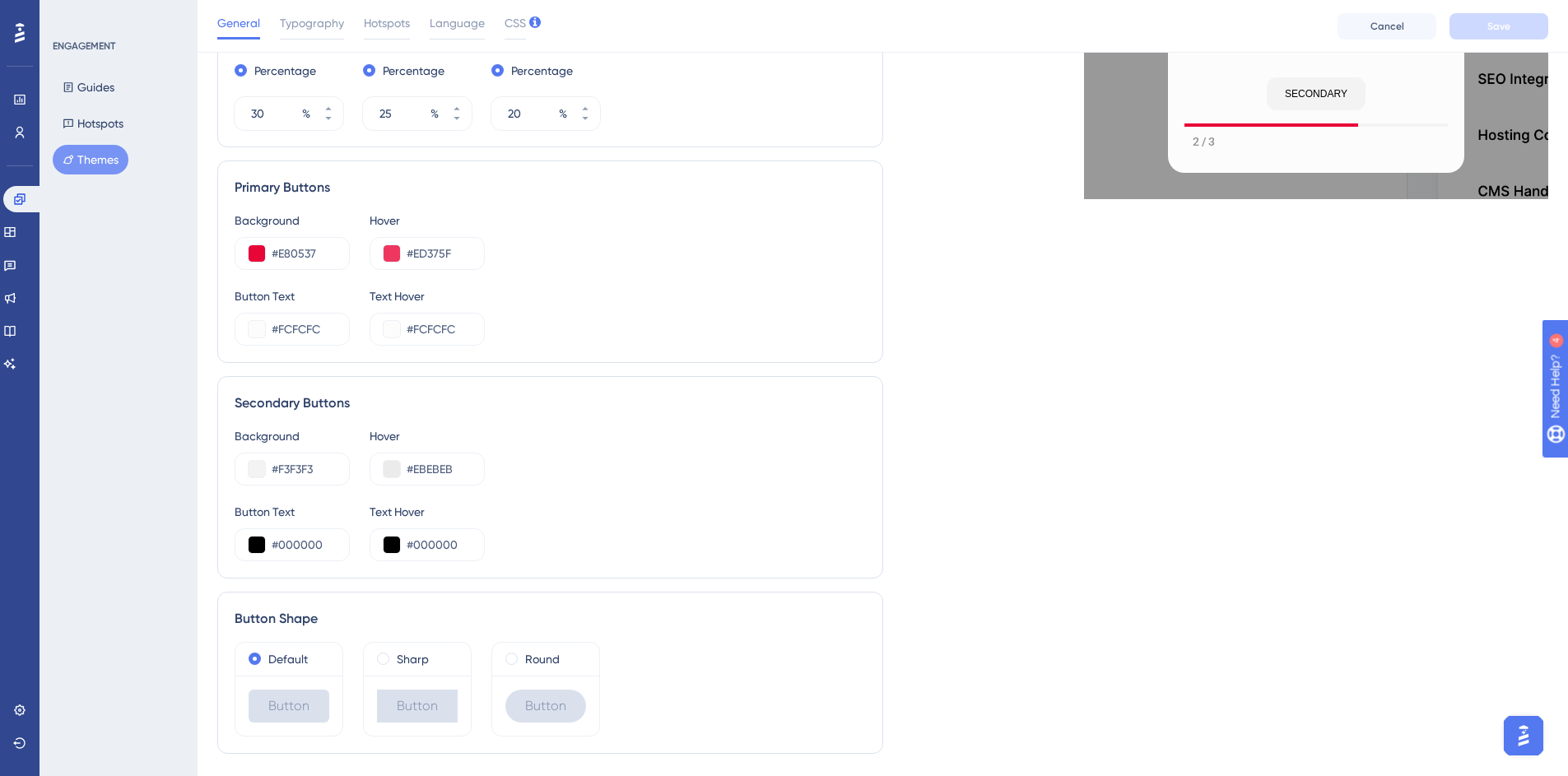
click at [932, 385] on div "Live Preview Header 1 is the first one Header 2 is the cool one Header 3 is the…" at bounding box center [1216, 78] width 666 height 1377
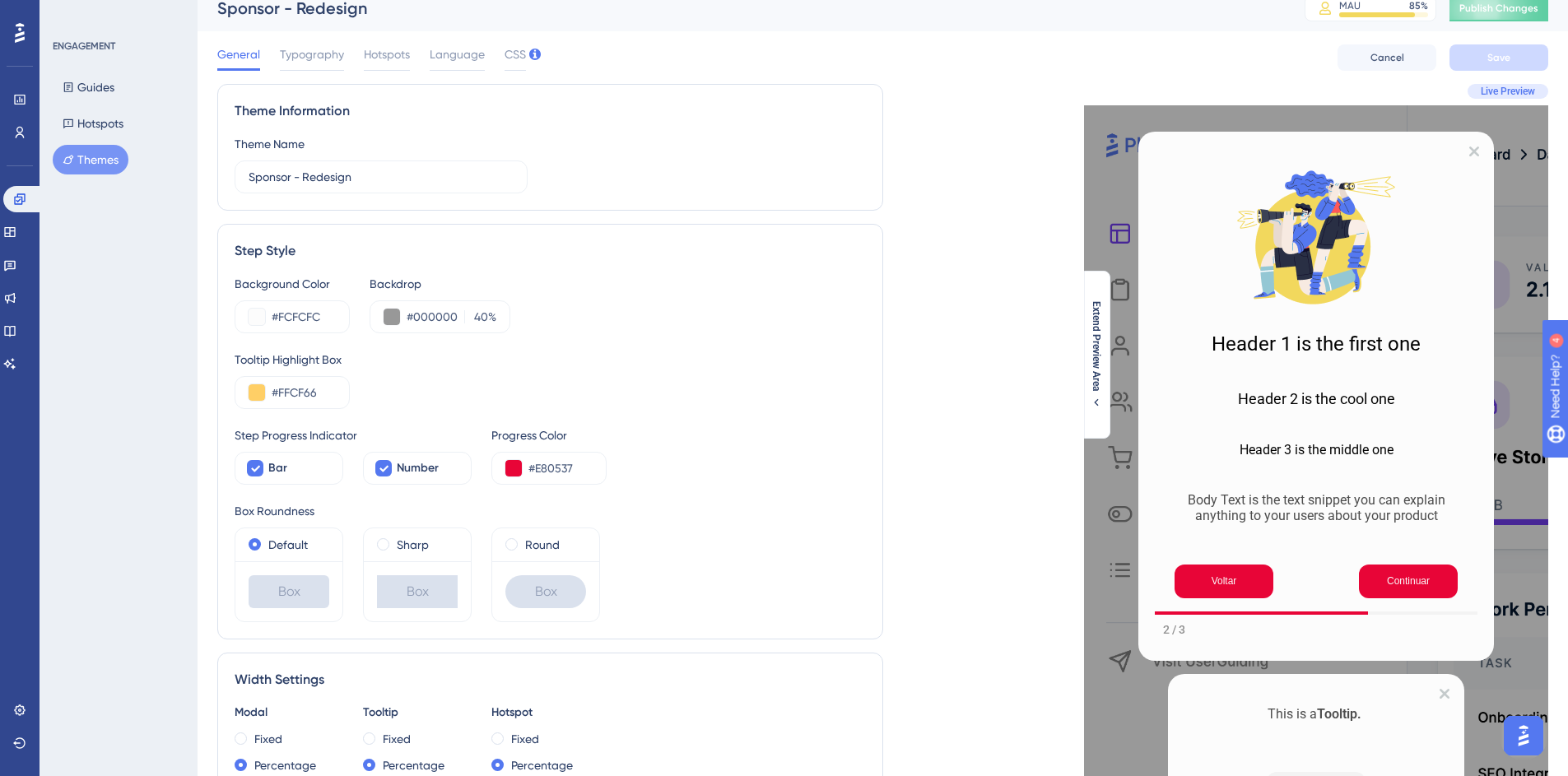
scroll to position [15, 12]
click at [1172, 89] on span "Live Preview" at bounding box center [1507, 91] width 55 height 13
click at [1172, 153] on icon "Close Preview" at bounding box center [1474, 152] width 10 height 10
click at [1172, 589] on button "Continuar" at bounding box center [1408, 581] width 99 height 34
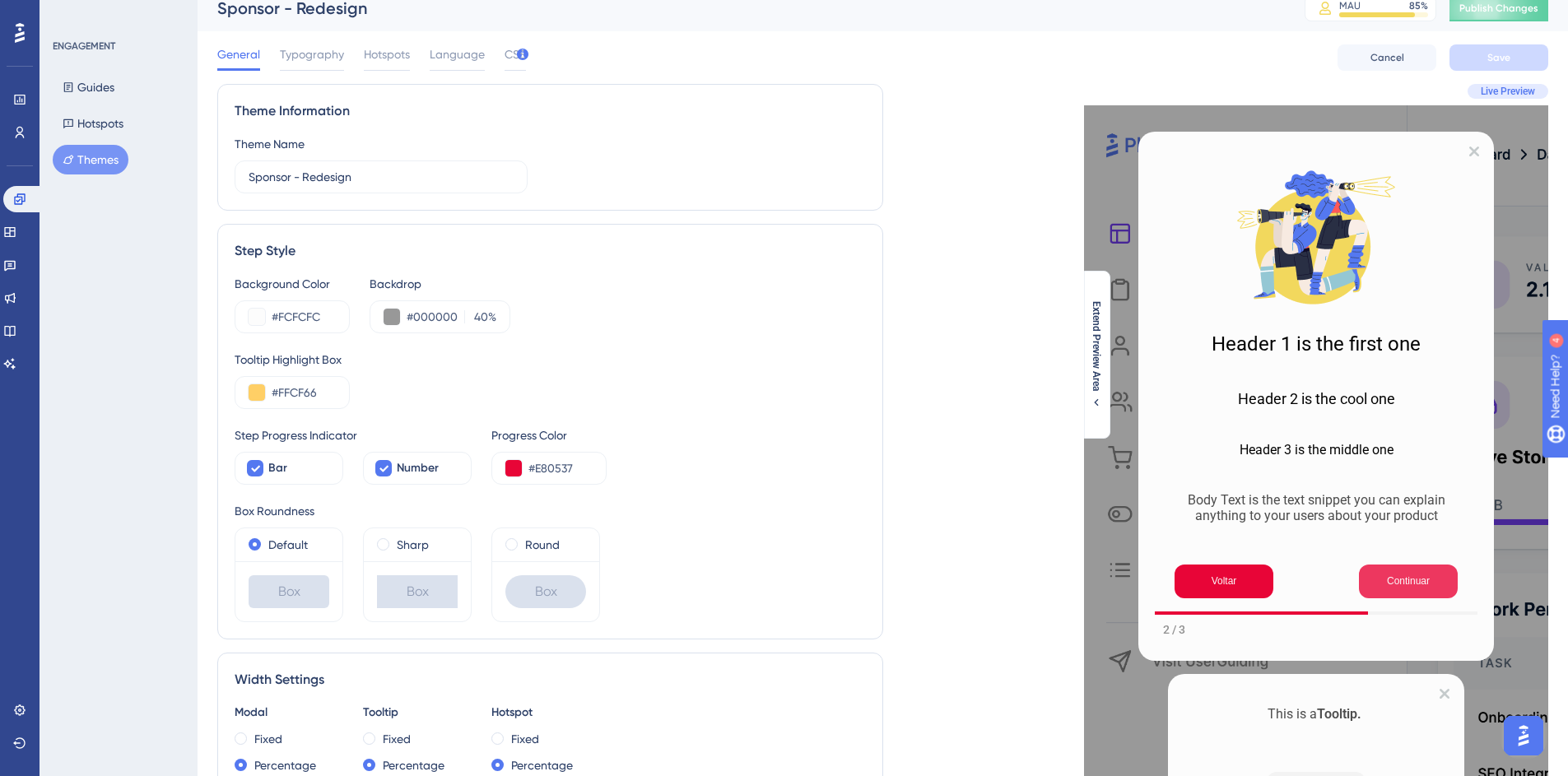
click at [1172, 589] on button "Continuar" at bounding box center [1408, 581] width 99 height 34
